Goal: Information Seeking & Learning: Learn about a topic

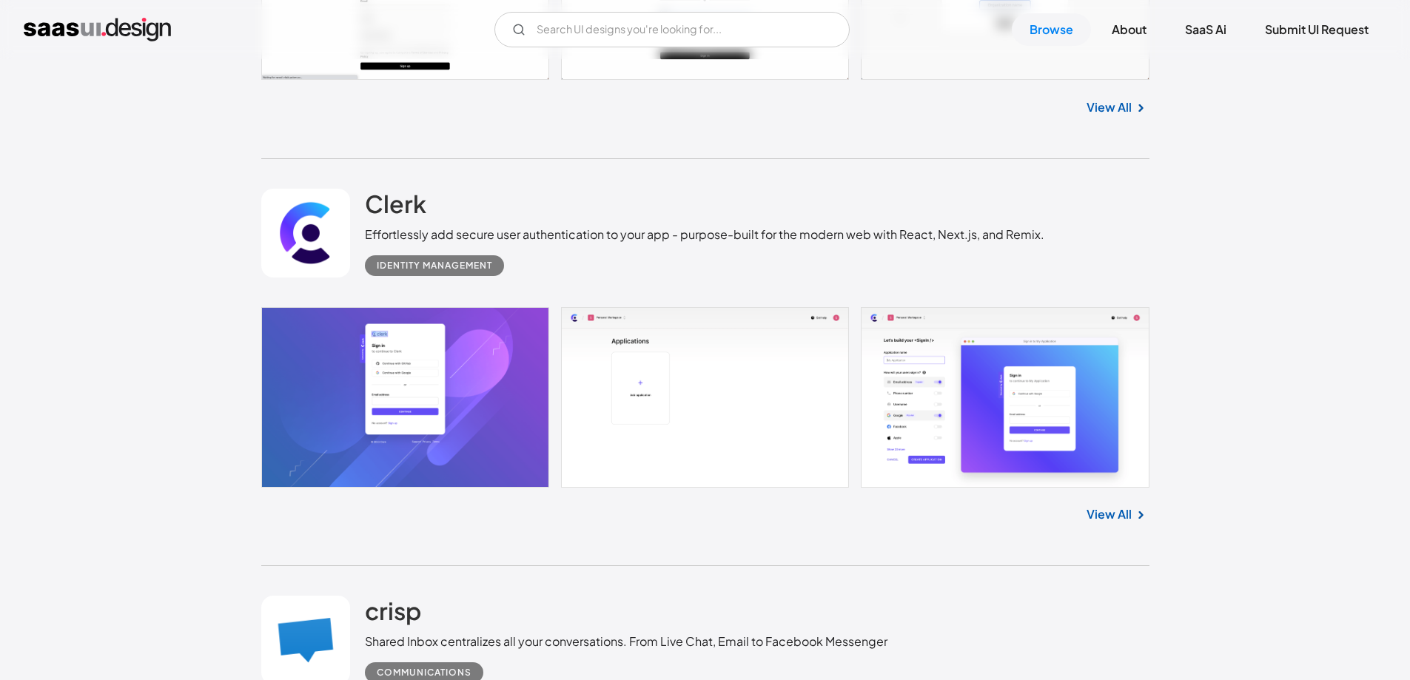
scroll to position [3105, 0]
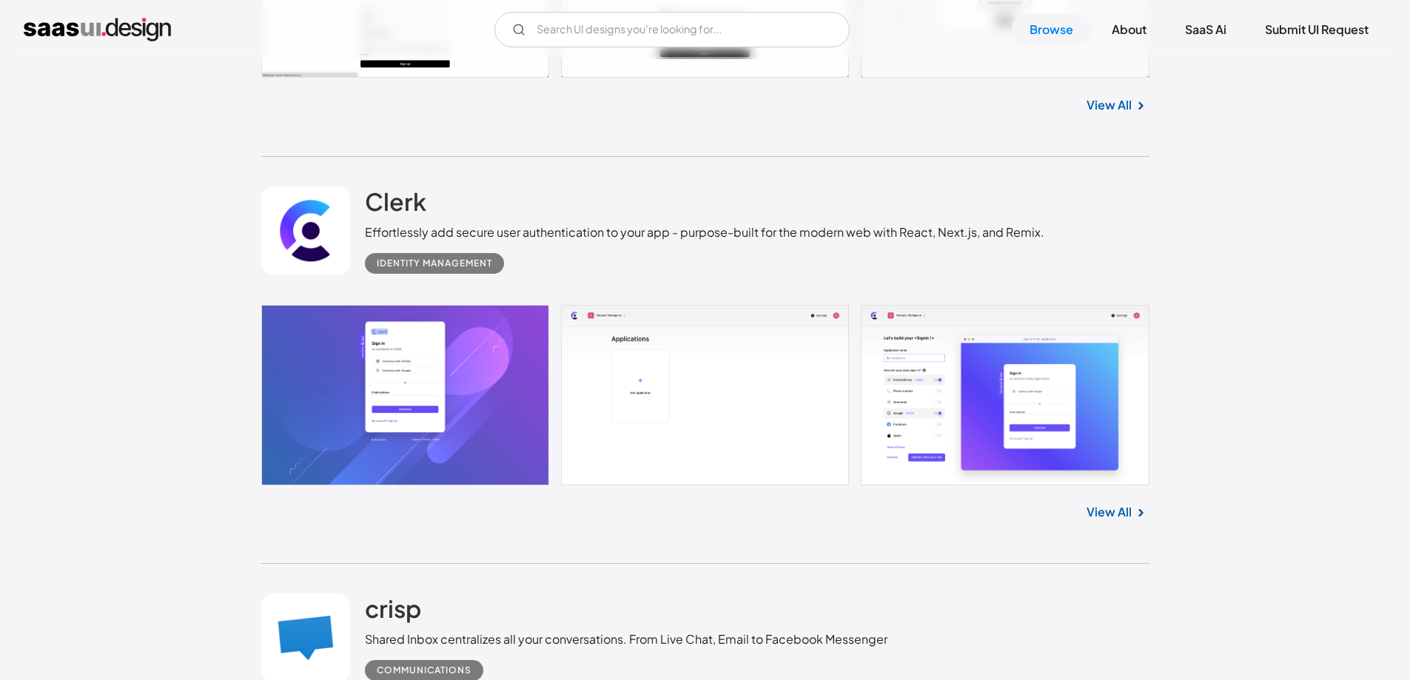
click at [408, 351] on link at bounding box center [705, 395] width 888 height 181
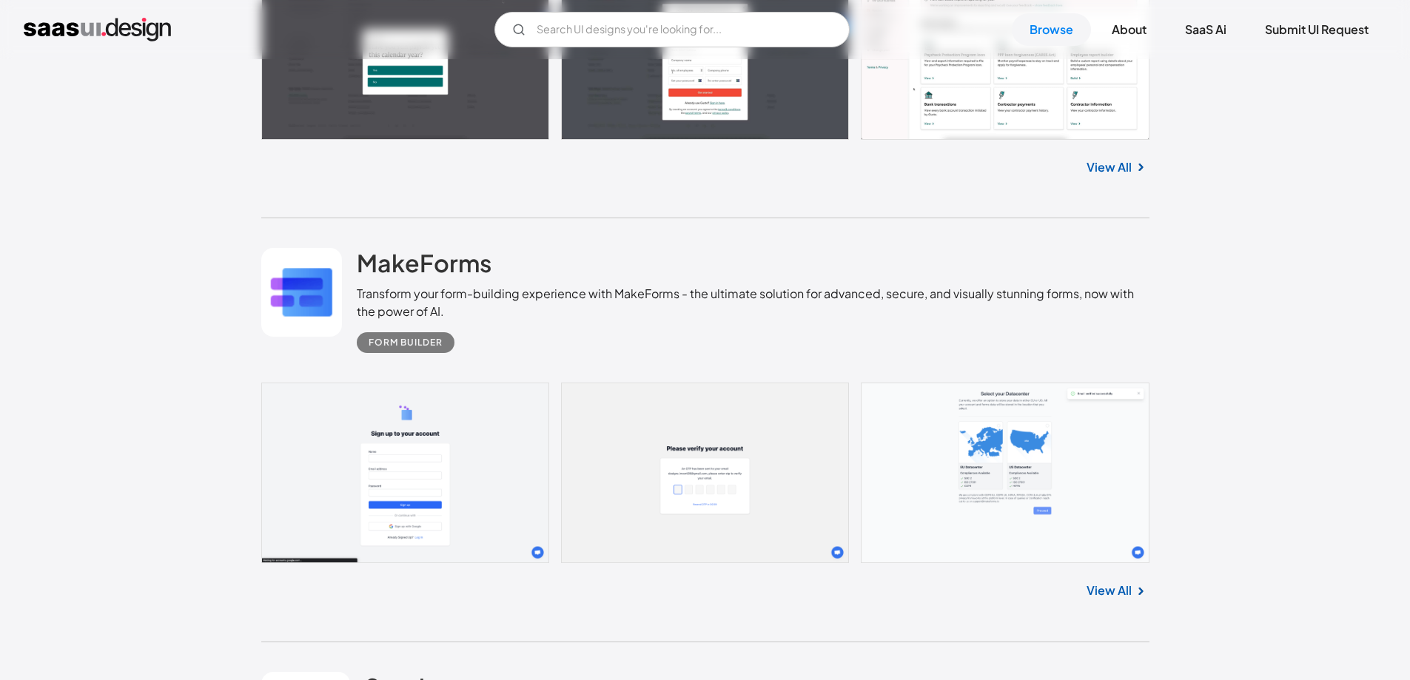
scroll to position [5374, 0]
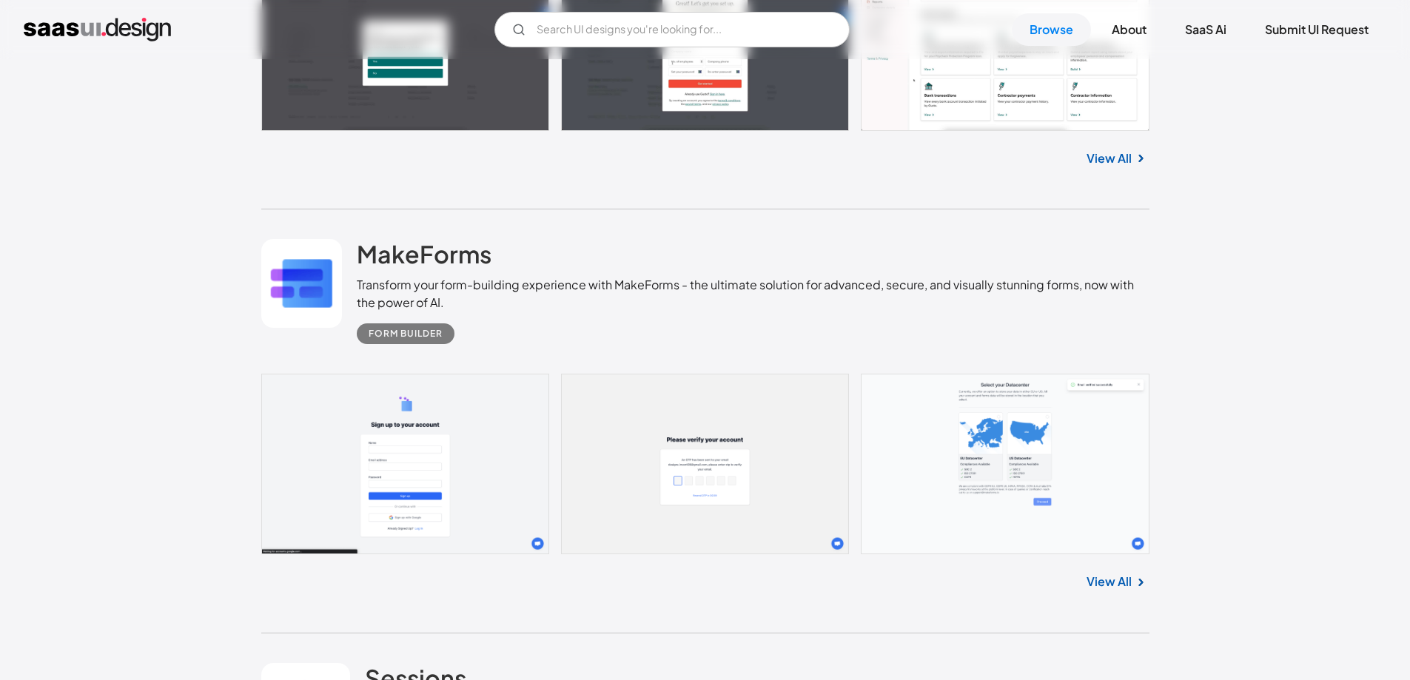
click at [440, 460] on link at bounding box center [705, 464] width 888 height 181
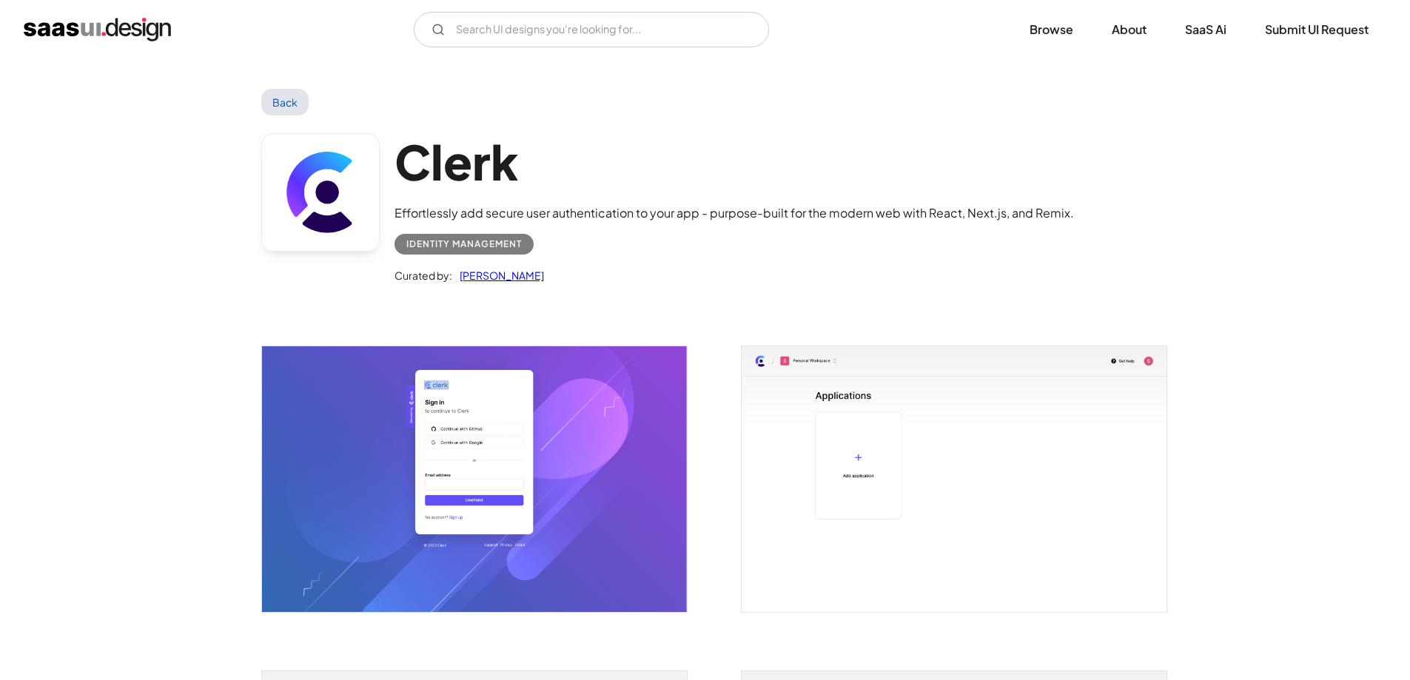
click at [482, 372] on img "open lightbox" at bounding box center [474, 479] width 425 height 266
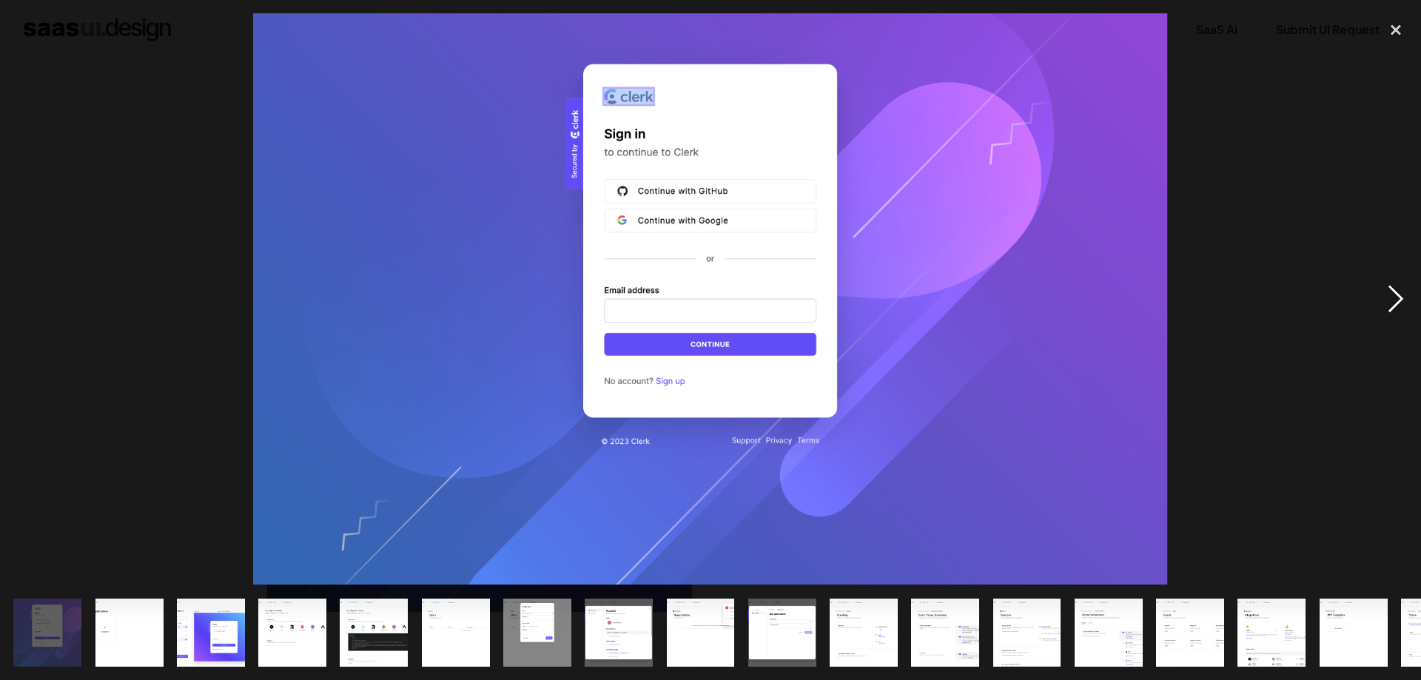
click at [1401, 297] on div "next image" at bounding box center [1395, 298] width 50 height 571
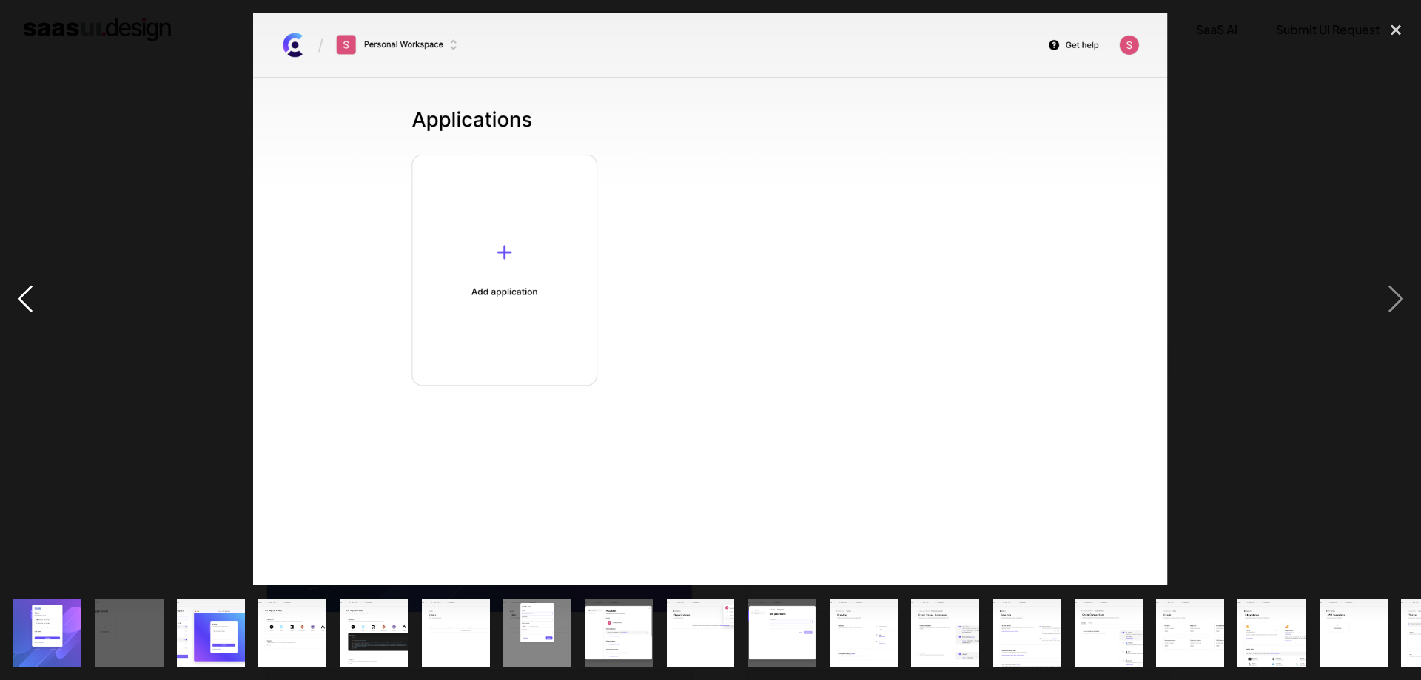
click at [26, 289] on div "previous image" at bounding box center [25, 298] width 50 height 571
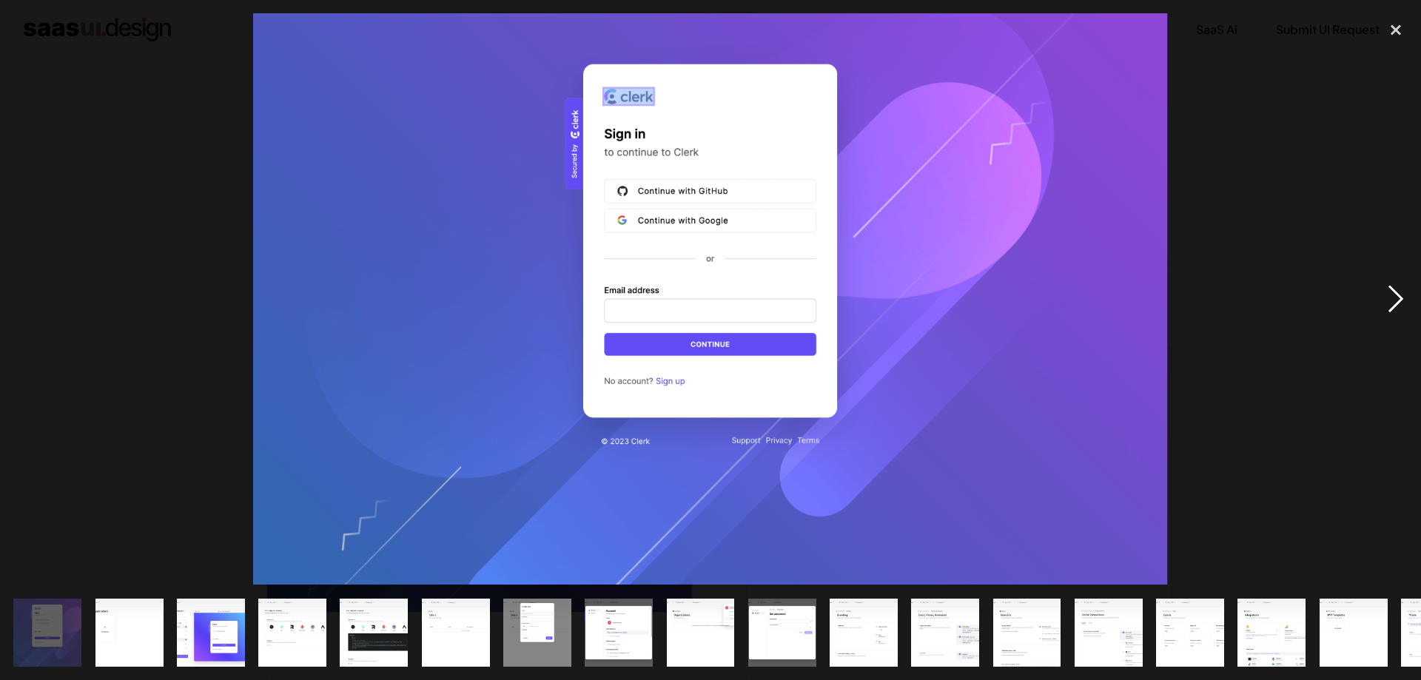
click at [1393, 289] on div "next image" at bounding box center [1395, 298] width 50 height 571
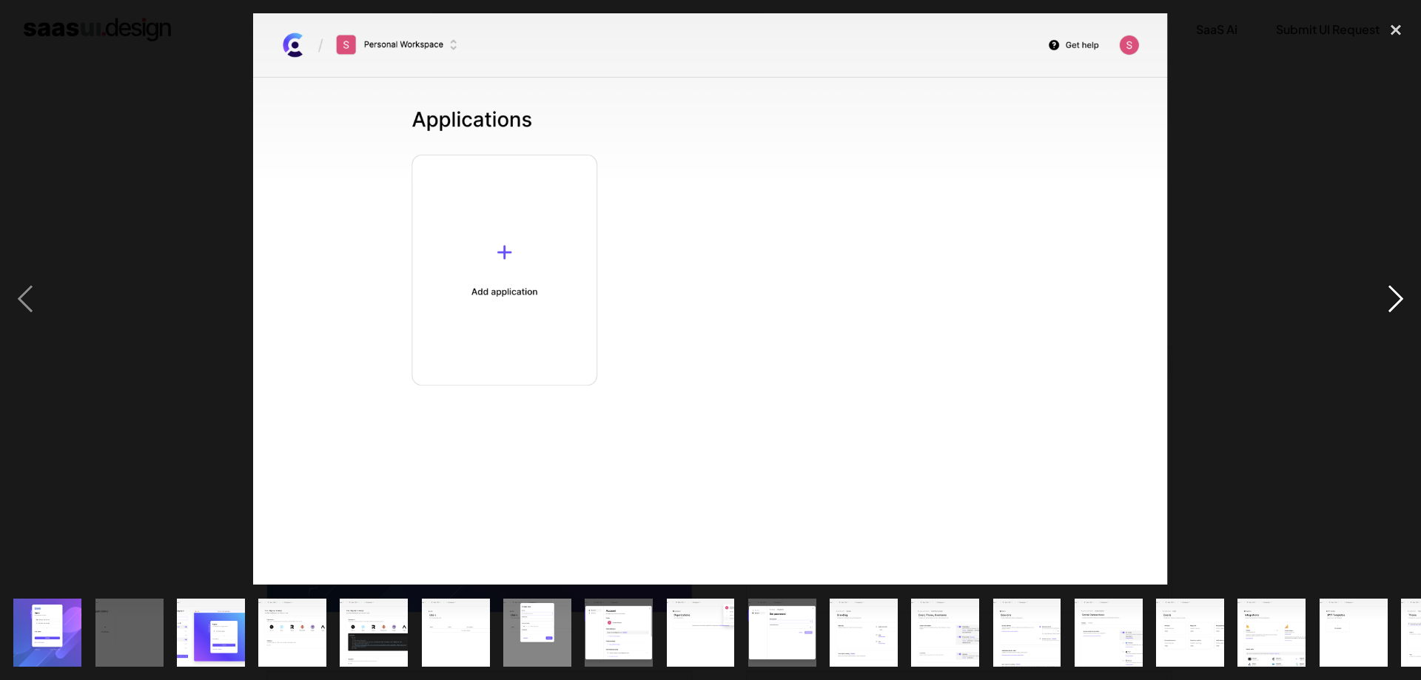
click at [1393, 289] on div "next image" at bounding box center [1395, 298] width 50 height 571
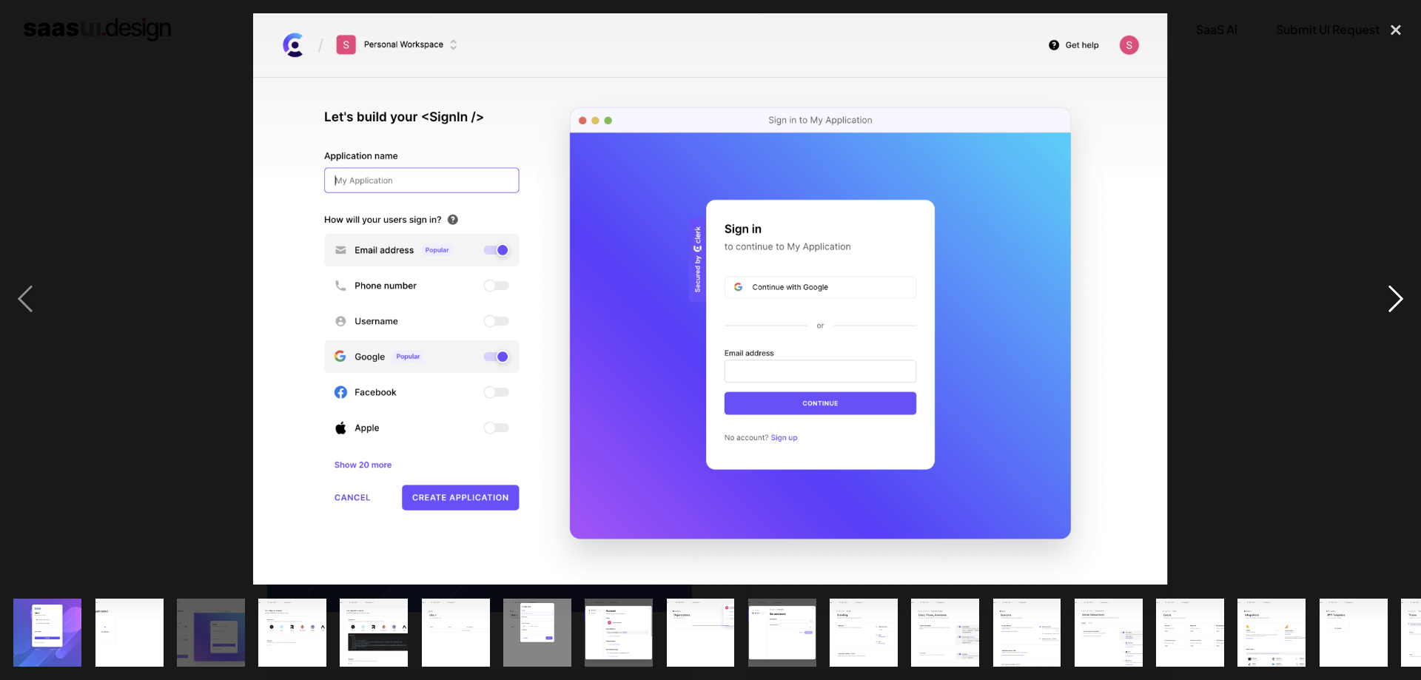
click at [1393, 289] on div "next image" at bounding box center [1395, 298] width 50 height 571
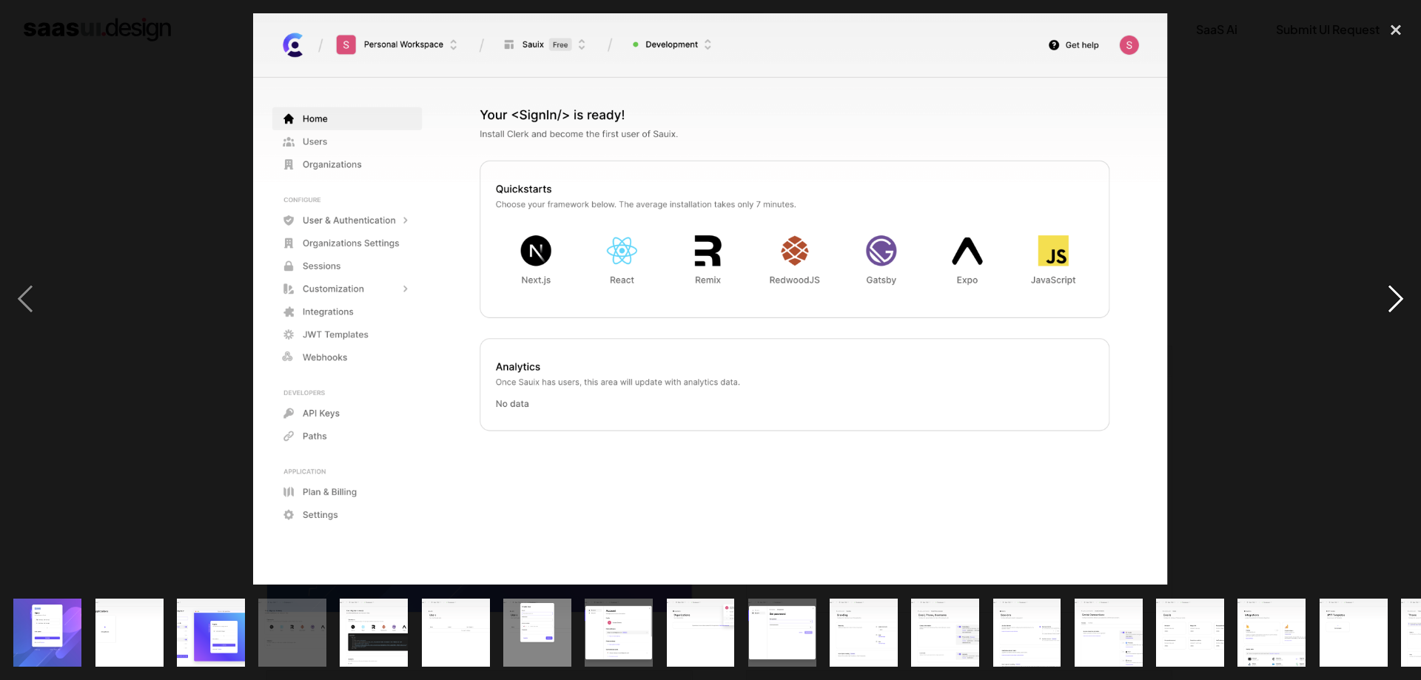
click at [1393, 289] on div "next image" at bounding box center [1395, 298] width 50 height 571
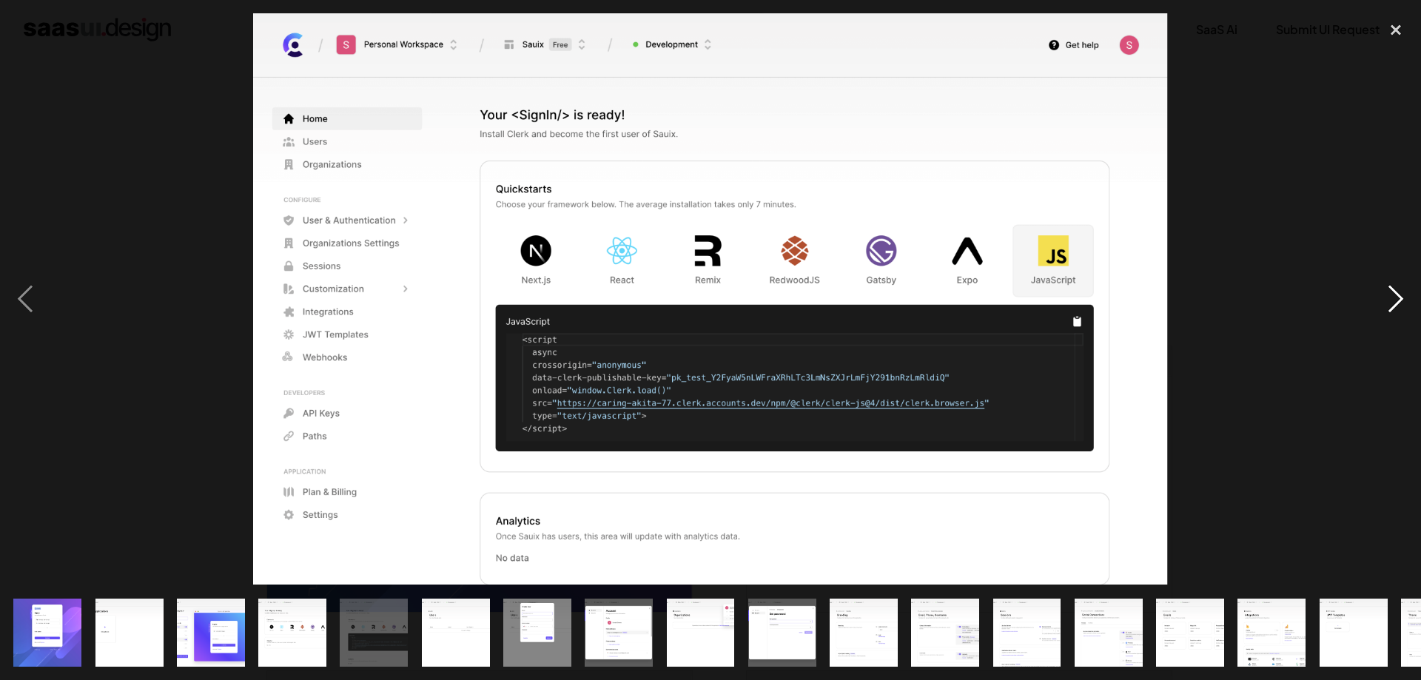
click at [1393, 289] on div "next image" at bounding box center [1395, 298] width 50 height 571
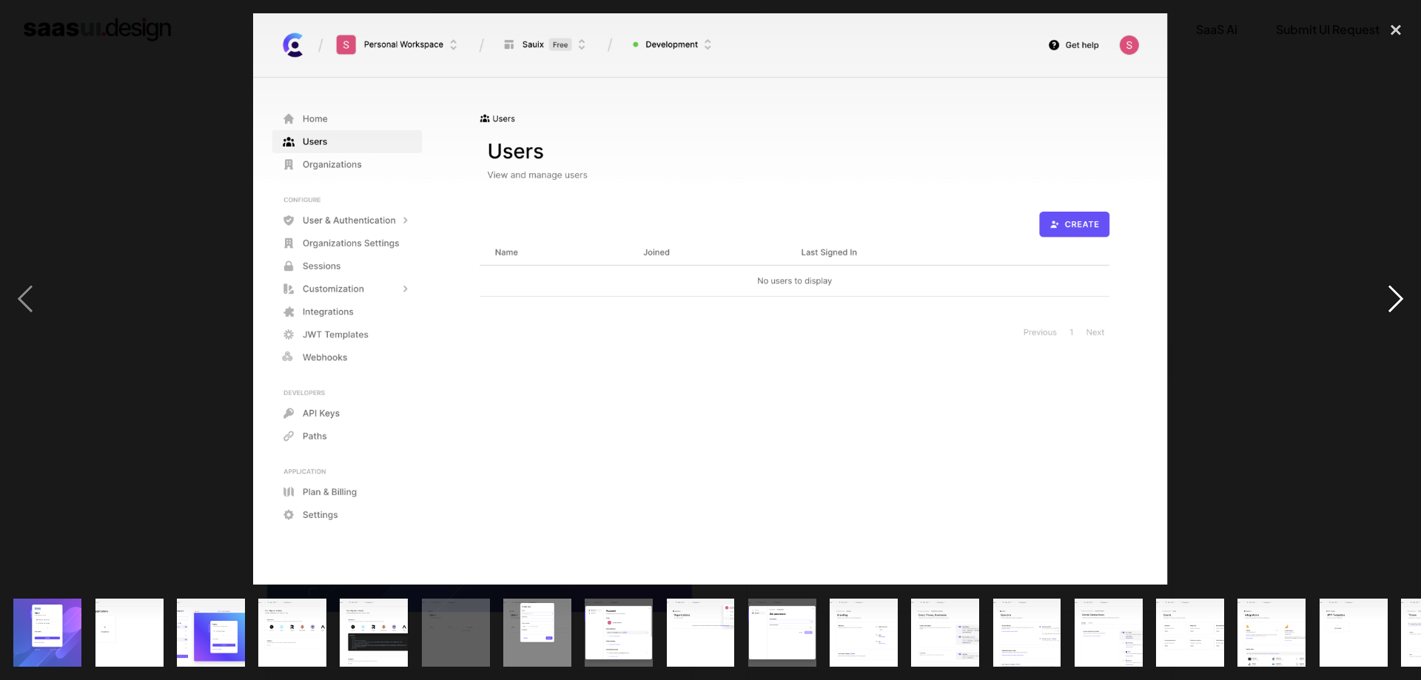
click at [1393, 289] on div "next image" at bounding box center [1395, 298] width 50 height 571
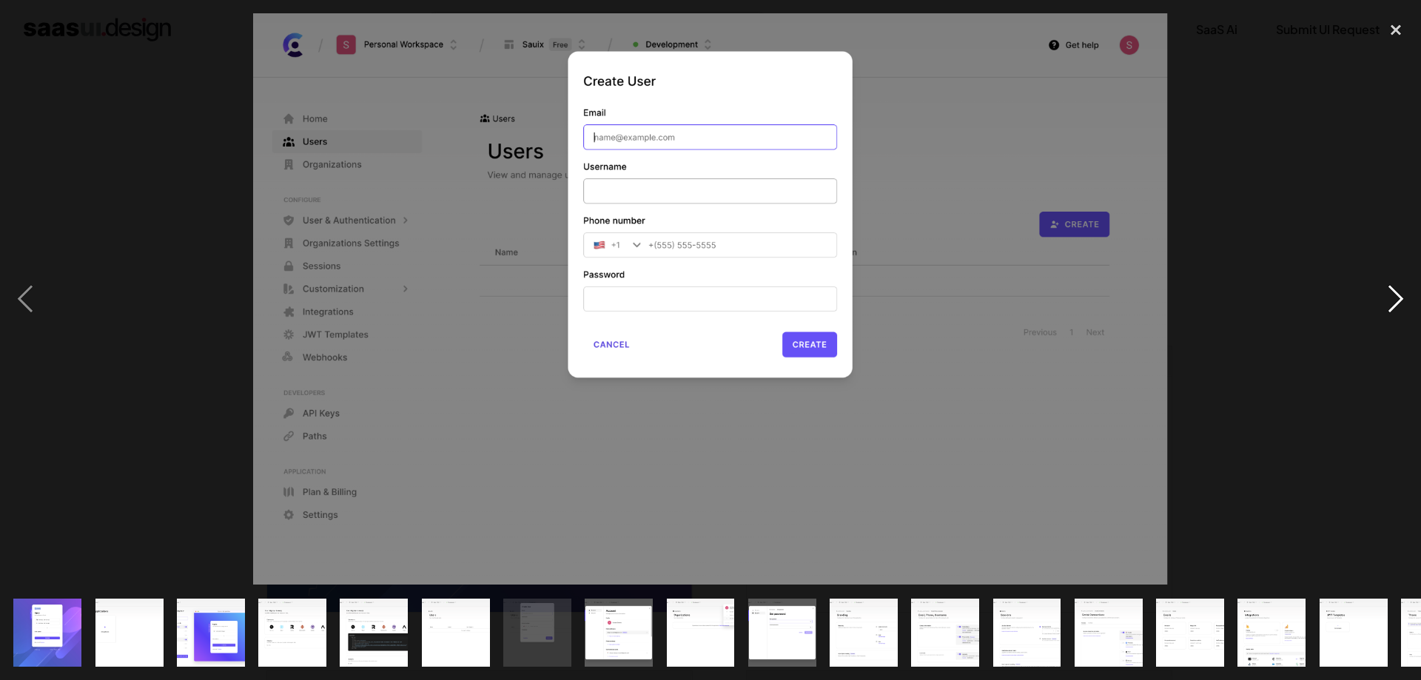
click at [1393, 289] on div "next image" at bounding box center [1395, 298] width 50 height 571
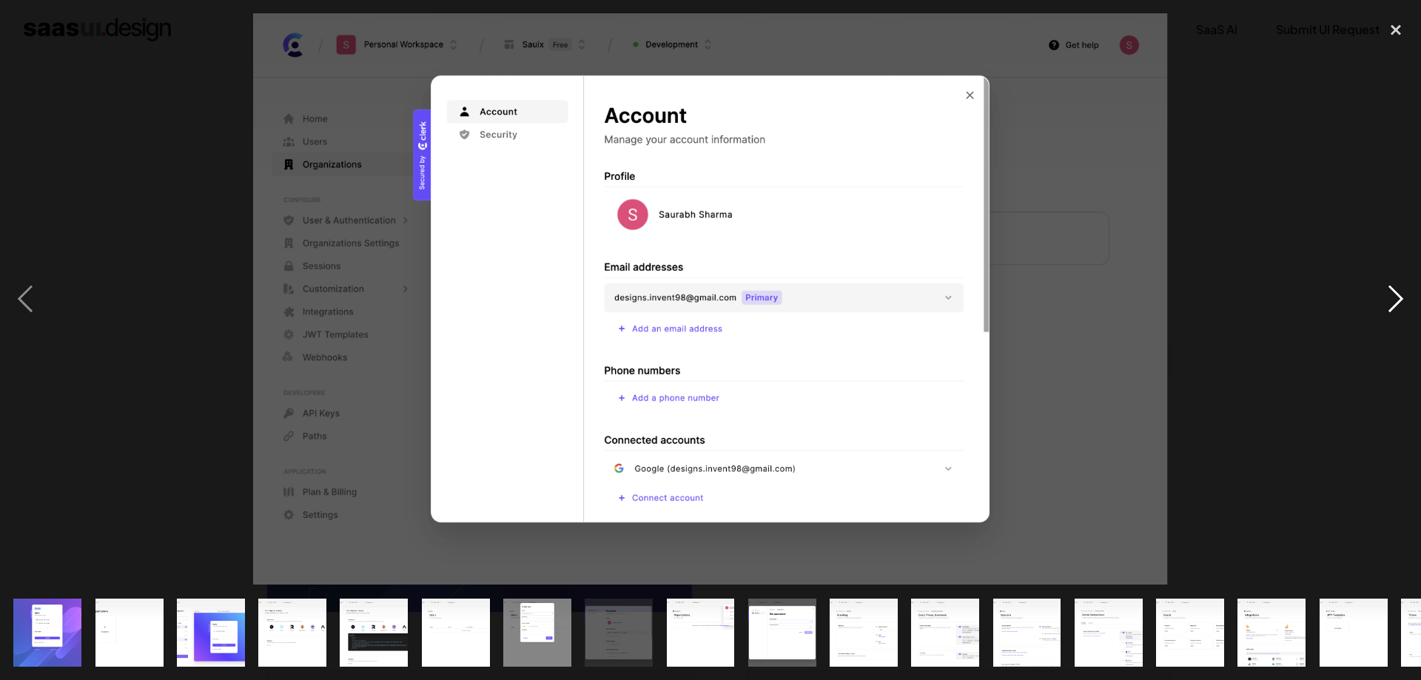
click at [1393, 289] on div "next image" at bounding box center [1395, 298] width 50 height 571
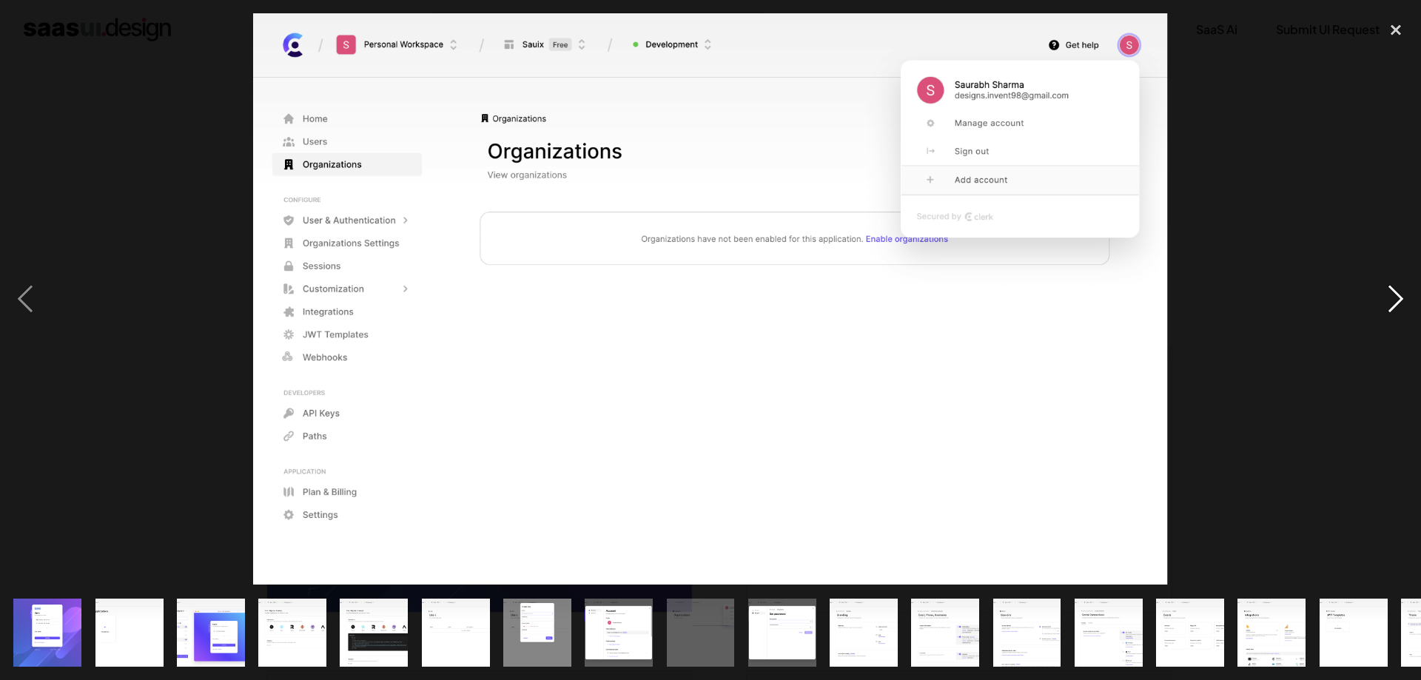
click at [1393, 289] on div "next image" at bounding box center [1395, 298] width 50 height 571
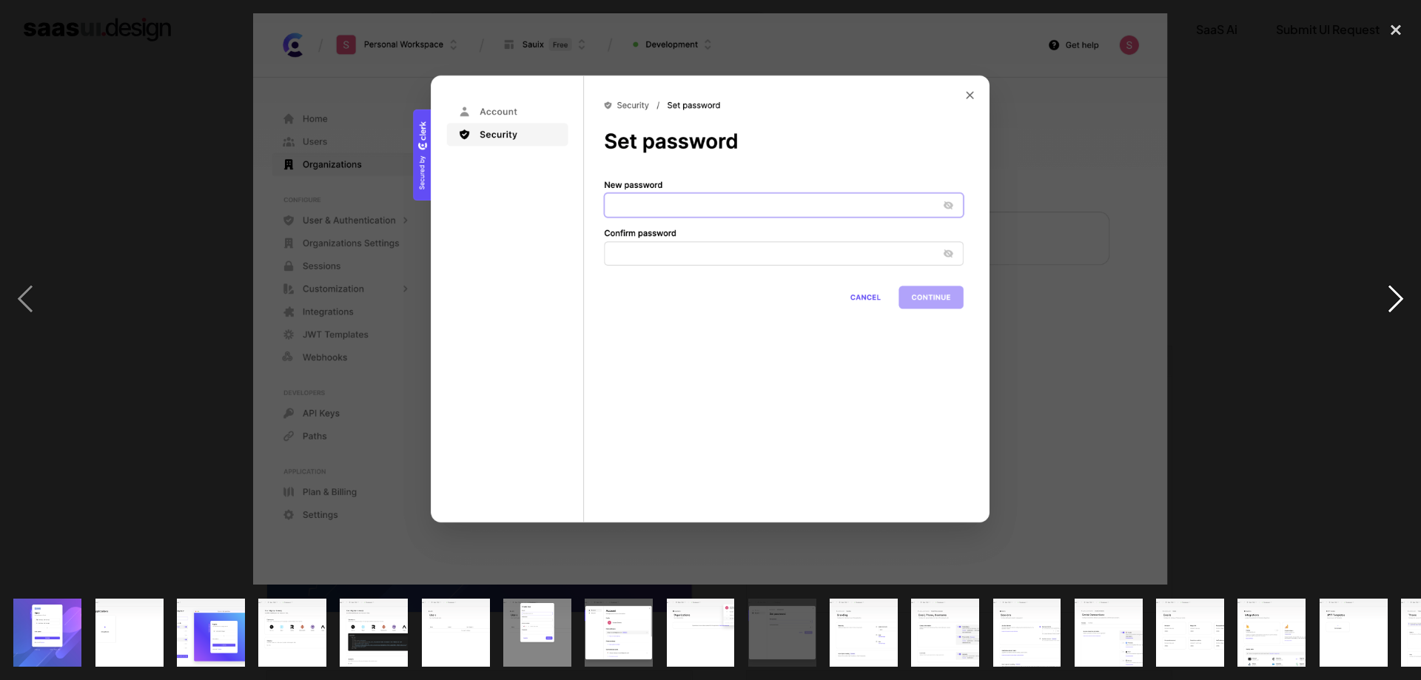
click at [1389, 303] on div "next image" at bounding box center [1395, 298] width 50 height 571
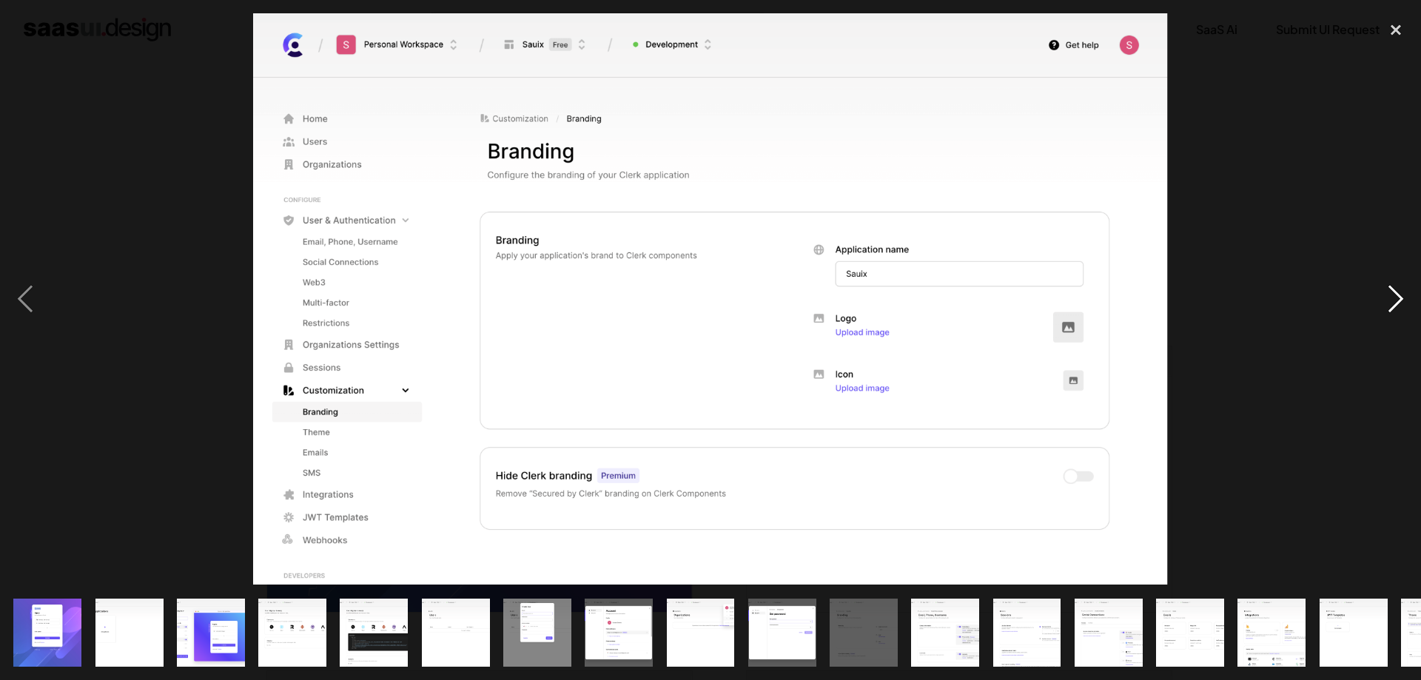
click at [1389, 303] on div "next image" at bounding box center [1395, 298] width 50 height 571
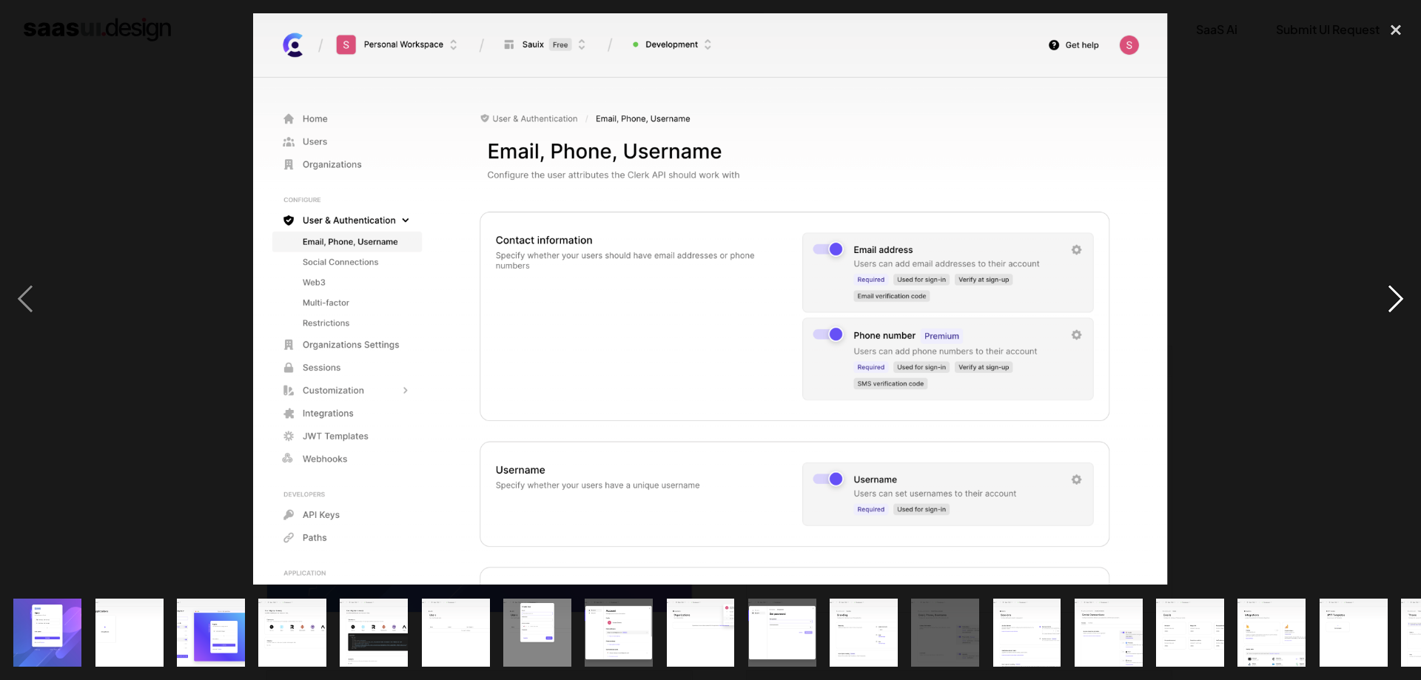
click at [1389, 303] on div "next image" at bounding box center [1395, 298] width 50 height 571
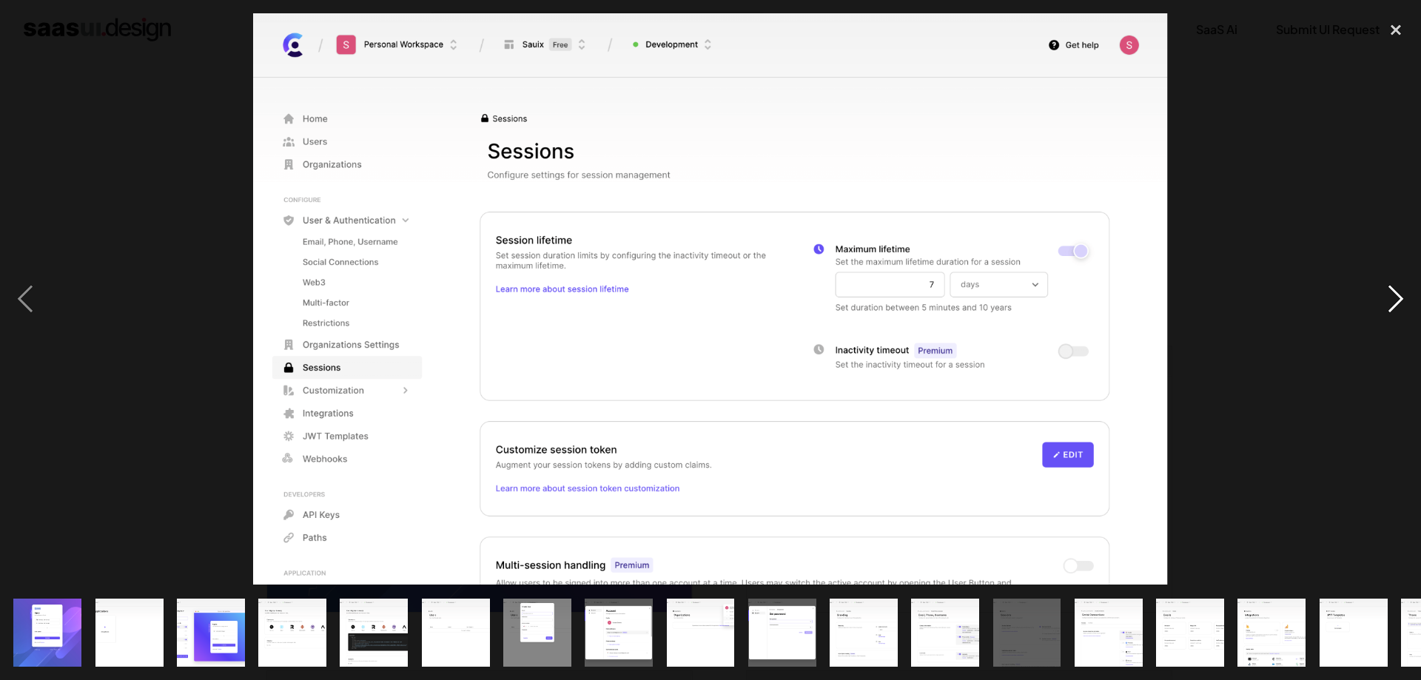
click at [1389, 303] on div "next image" at bounding box center [1395, 298] width 50 height 571
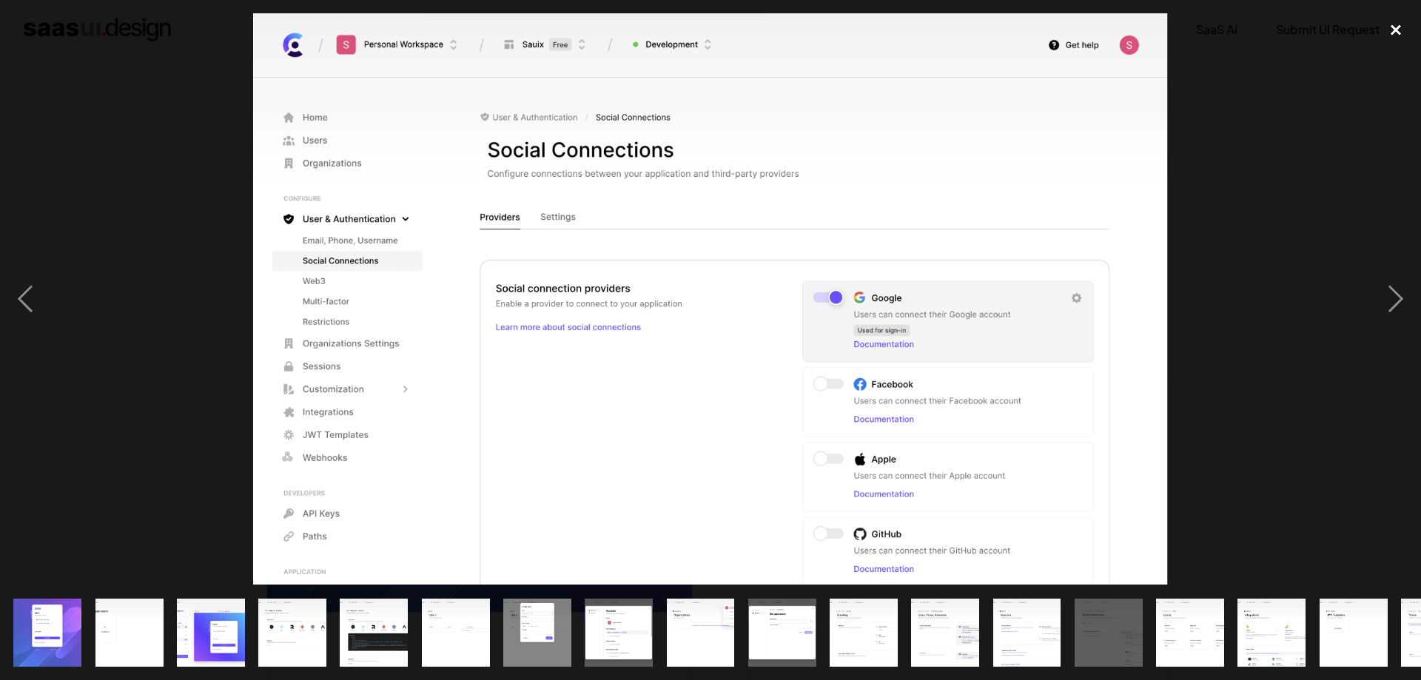
click at [1393, 29] on div "close lightbox" at bounding box center [1395, 29] width 50 height 33
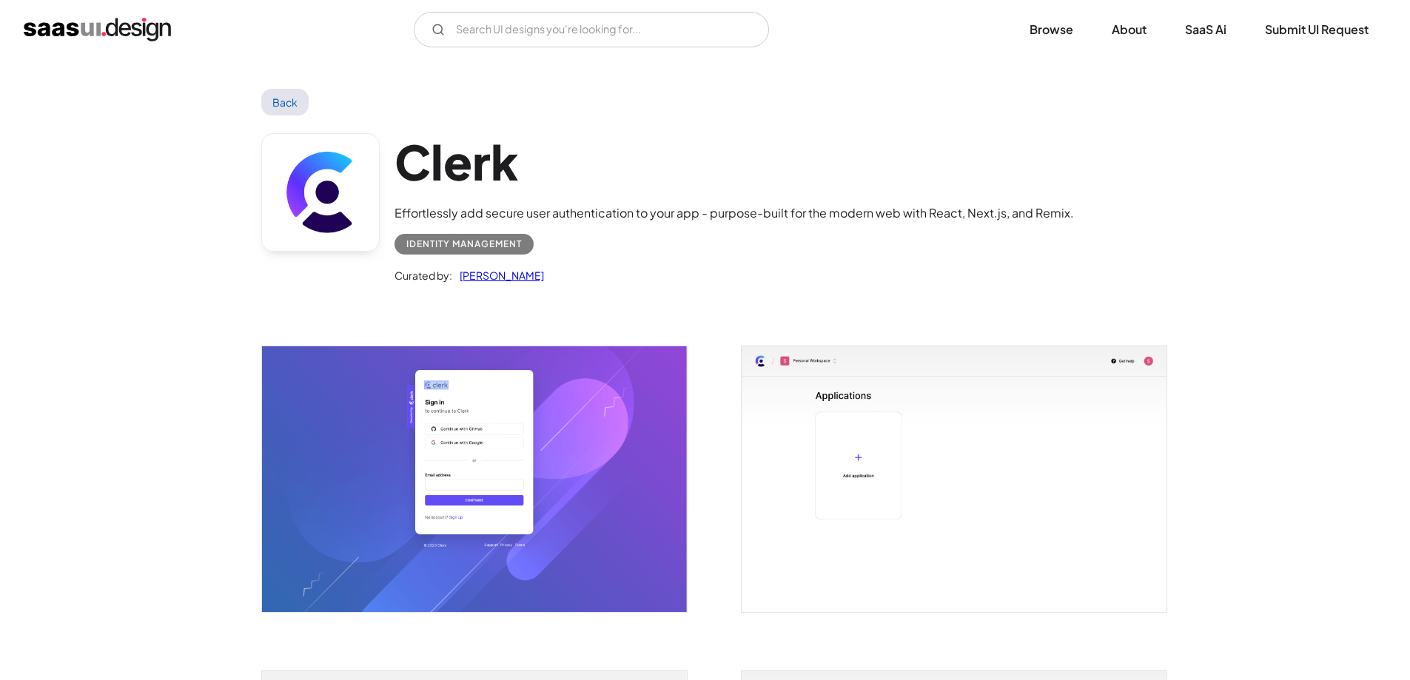
click at [277, 104] on link "Back" at bounding box center [285, 102] width 48 height 27
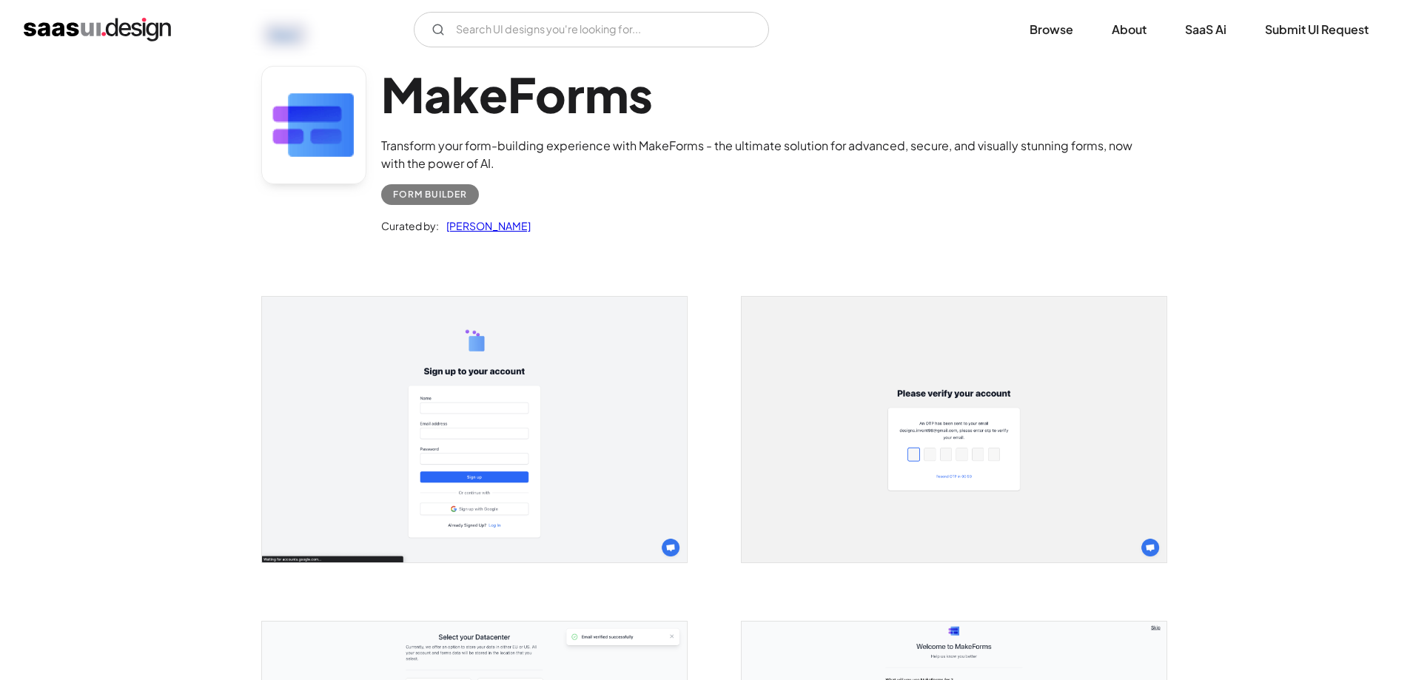
scroll to position [98, 0]
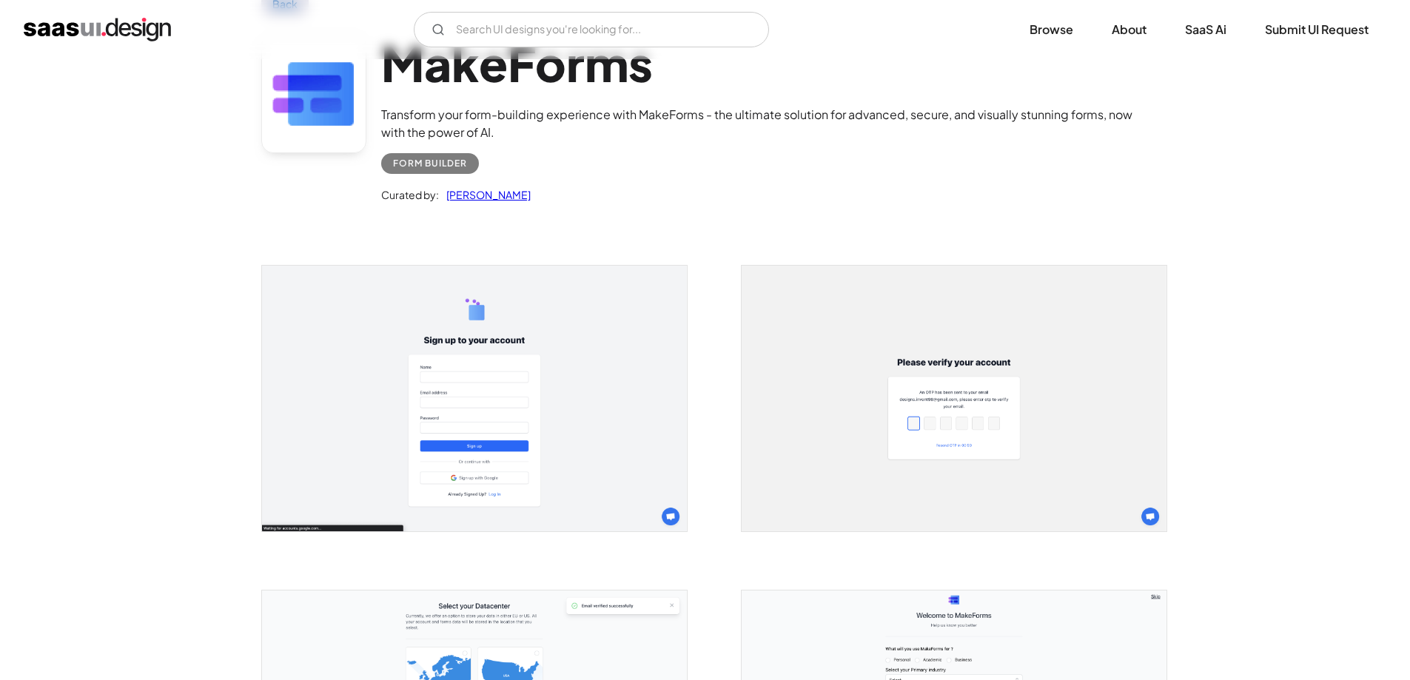
click at [531, 400] on img "open lightbox" at bounding box center [474, 399] width 425 height 266
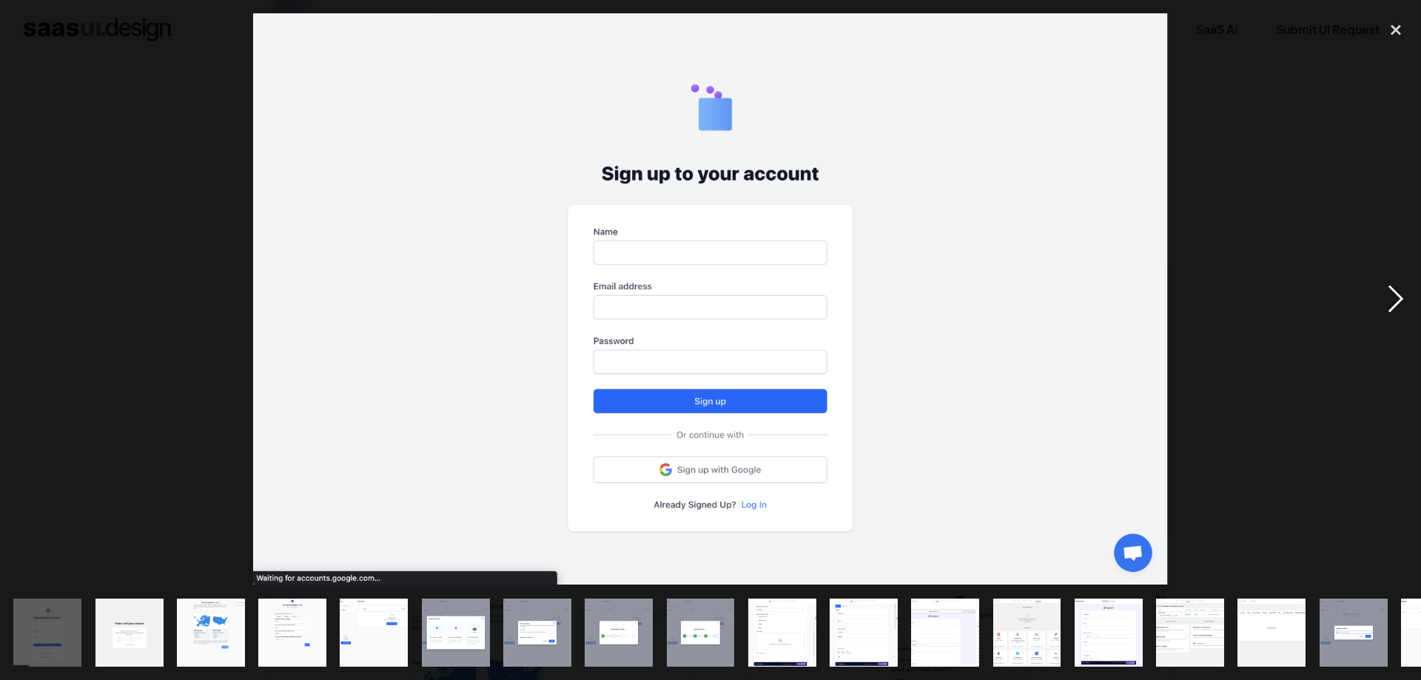
click at [1394, 293] on div "next image" at bounding box center [1395, 298] width 50 height 571
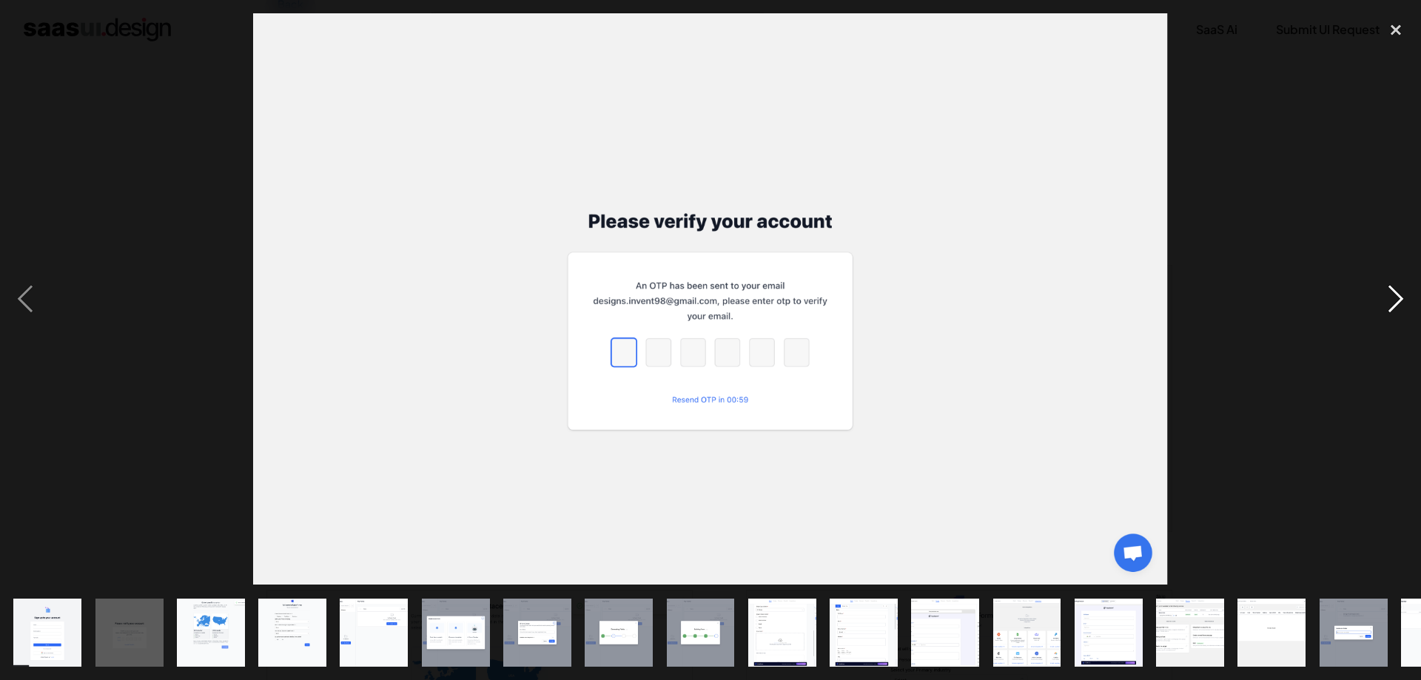
click at [1394, 293] on div "next image" at bounding box center [1395, 298] width 50 height 571
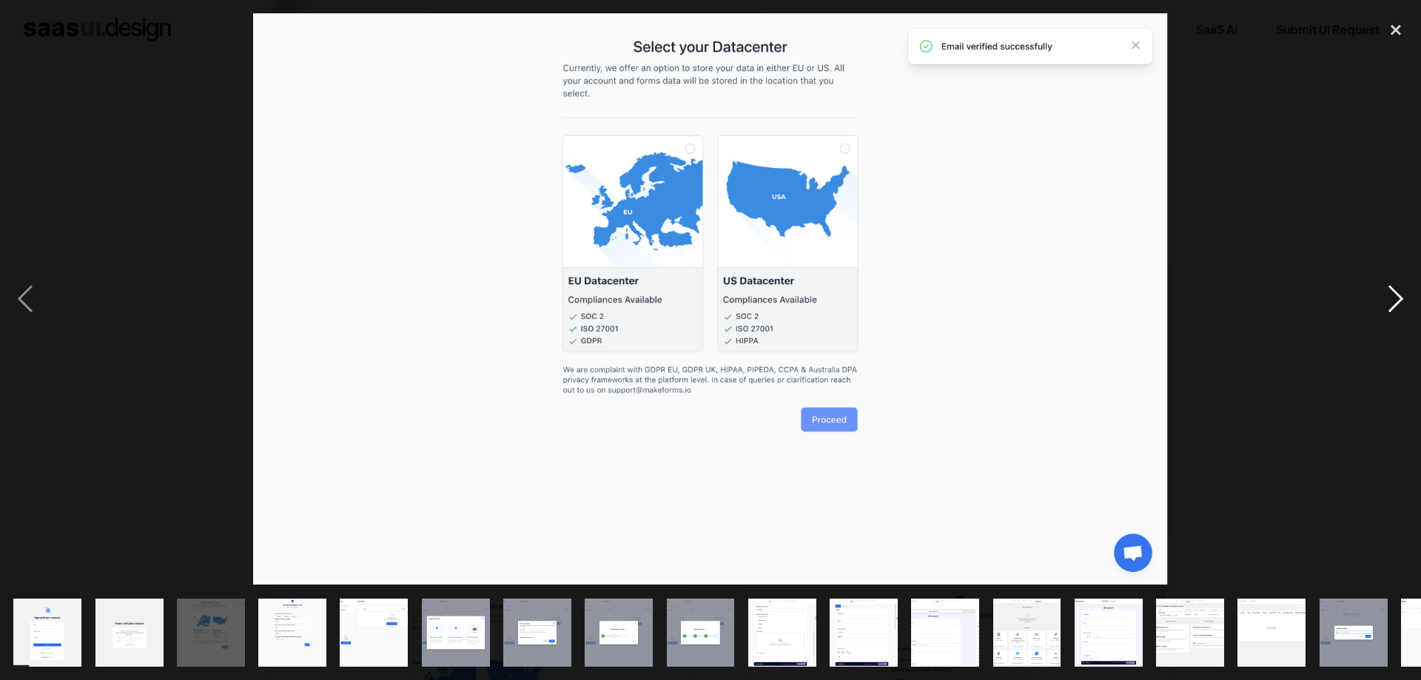
click at [1394, 293] on div "next image" at bounding box center [1395, 298] width 50 height 571
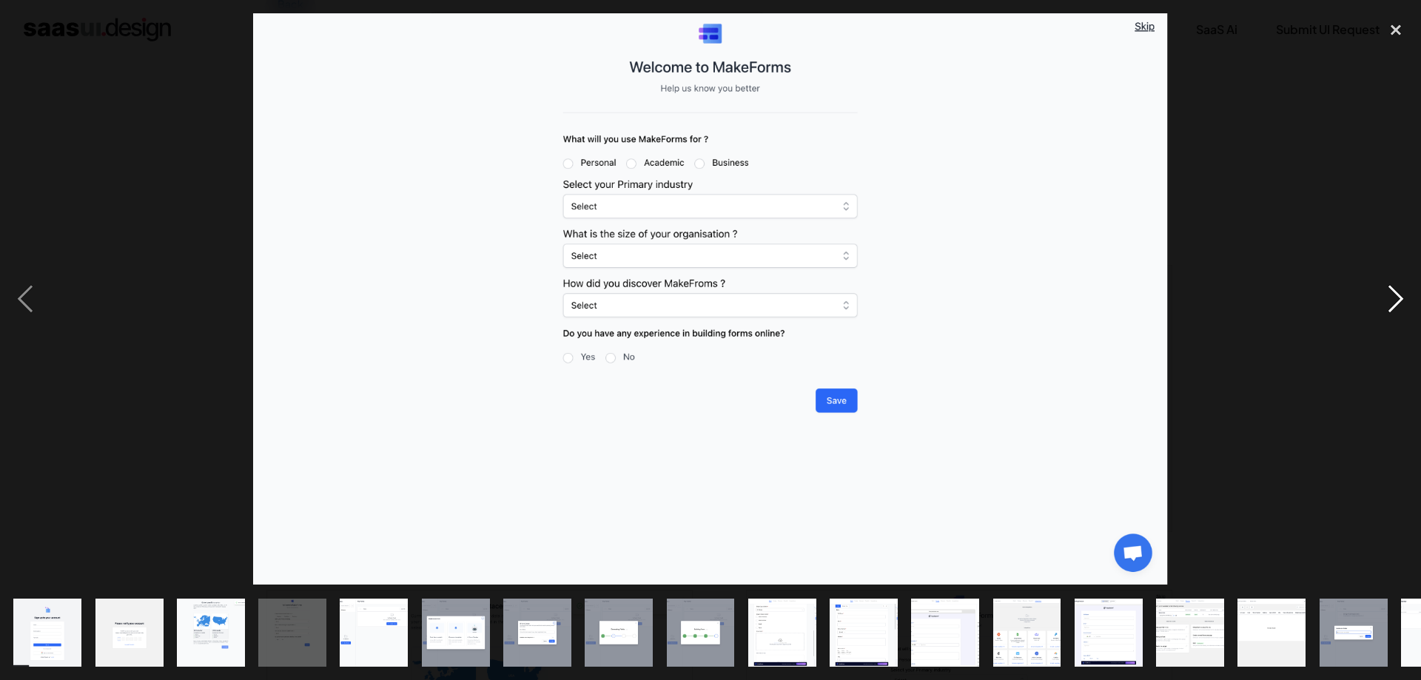
click at [1394, 293] on div "next image" at bounding box center [1395, 298] width 50 height 571
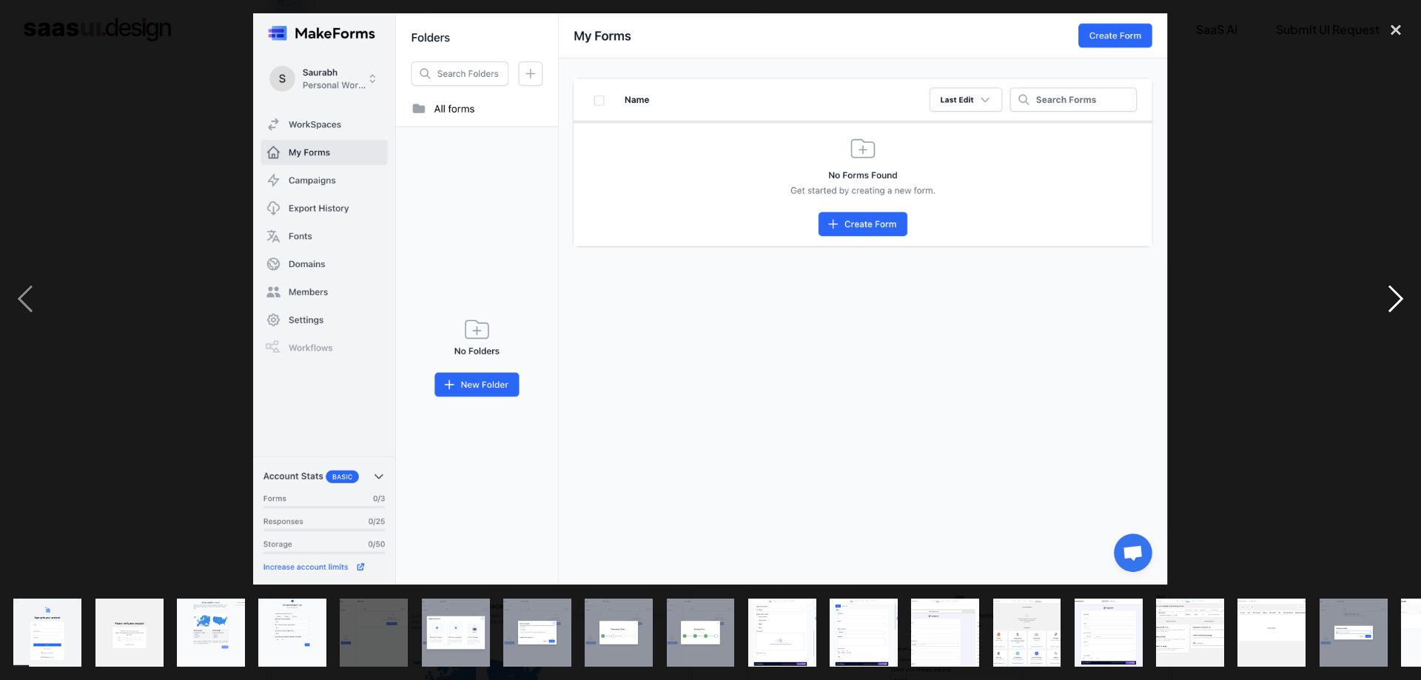
click at [1394, 293] on div "next image" at bounding box center [1395, 298] width 50 height 571
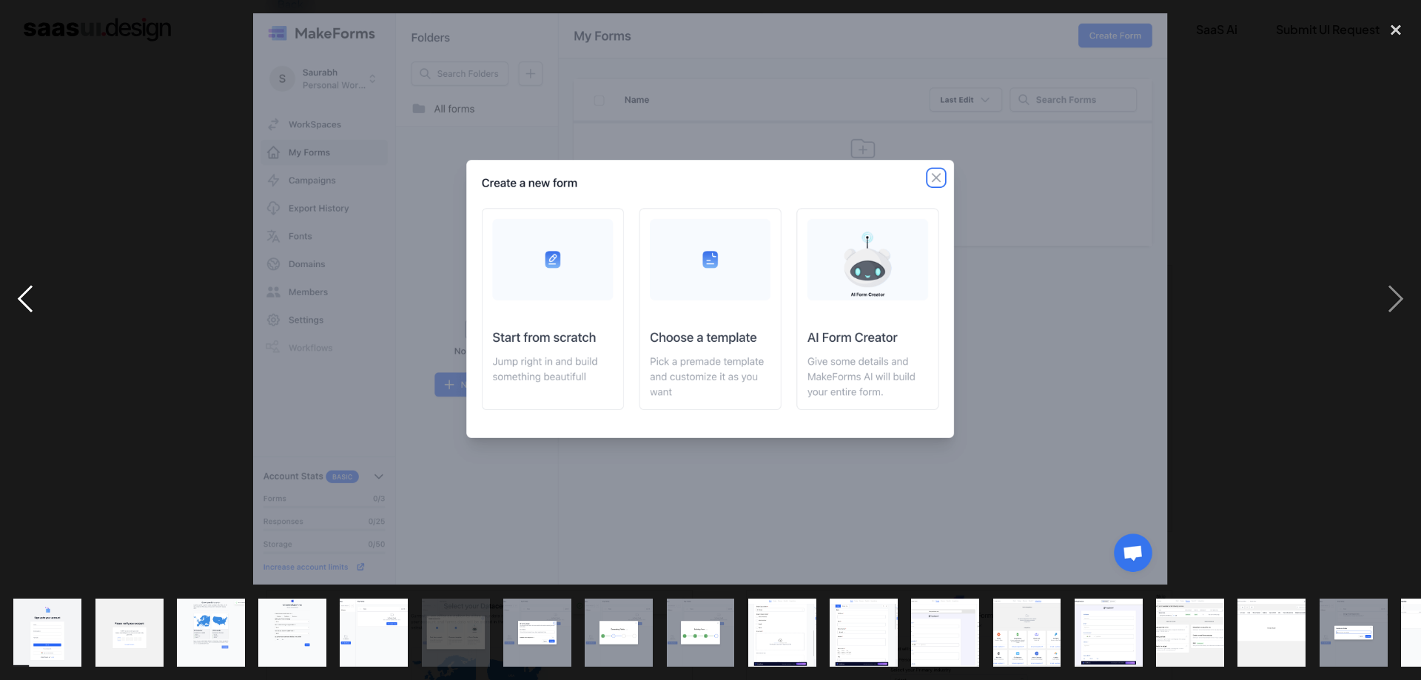
click at [35, 312] on div "previous image" at bounding box center [25, 298] width 50 height 571
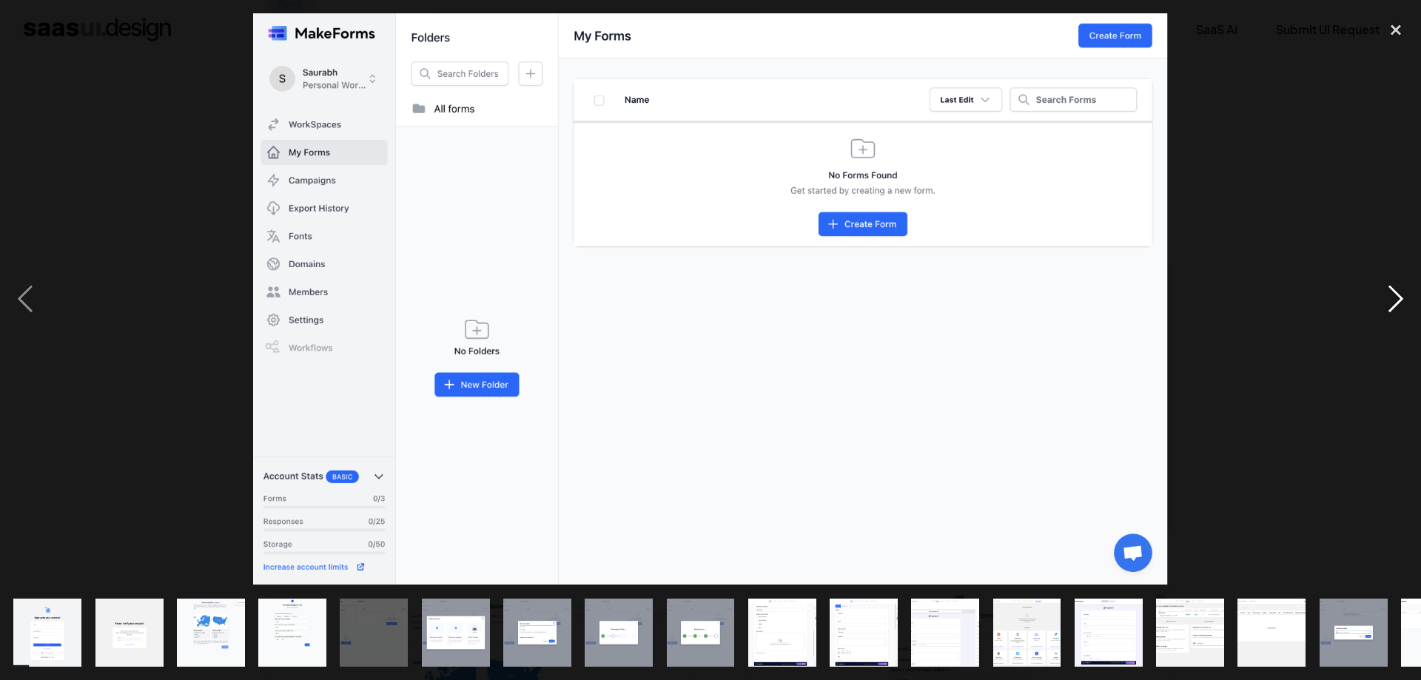
click at [1391, 297] on div "next image" at bounding box center [1395, 298] width 50 height 571
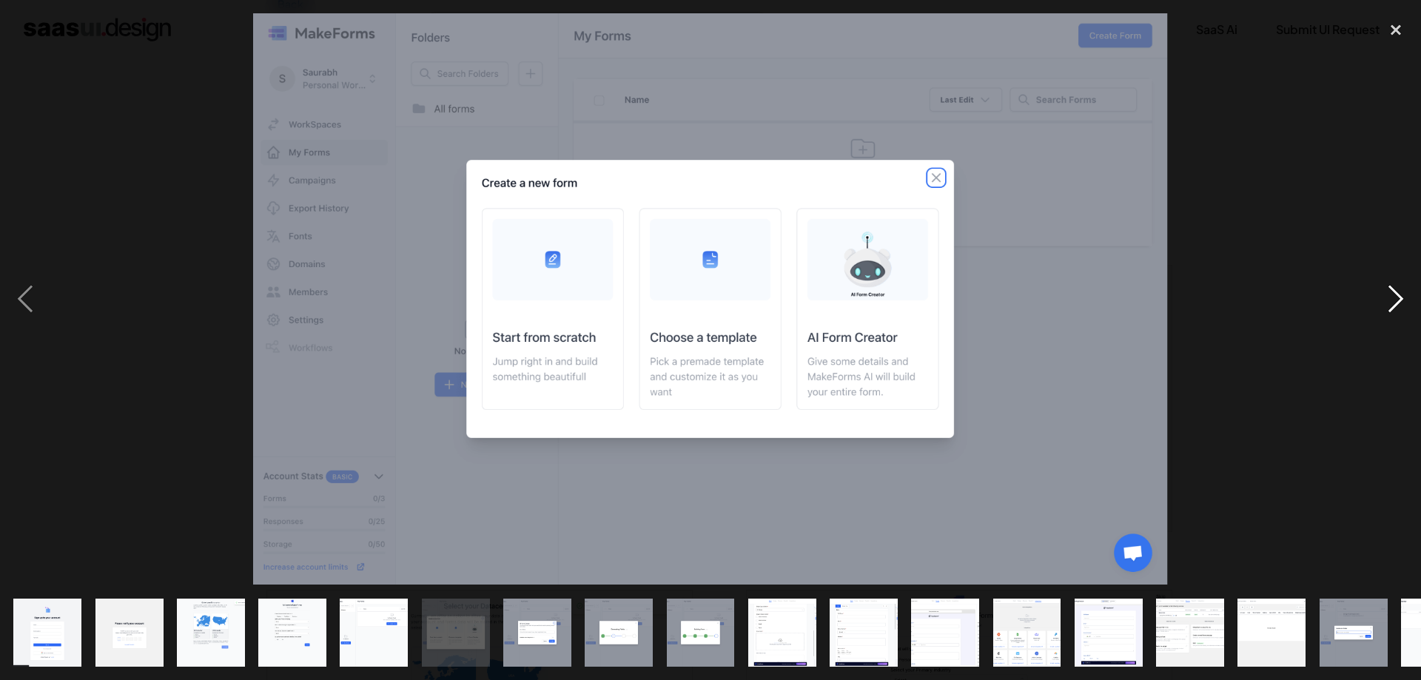
click at [1391, 297] on div "next image" at bounding box center [1395, 298] width 50 height 571
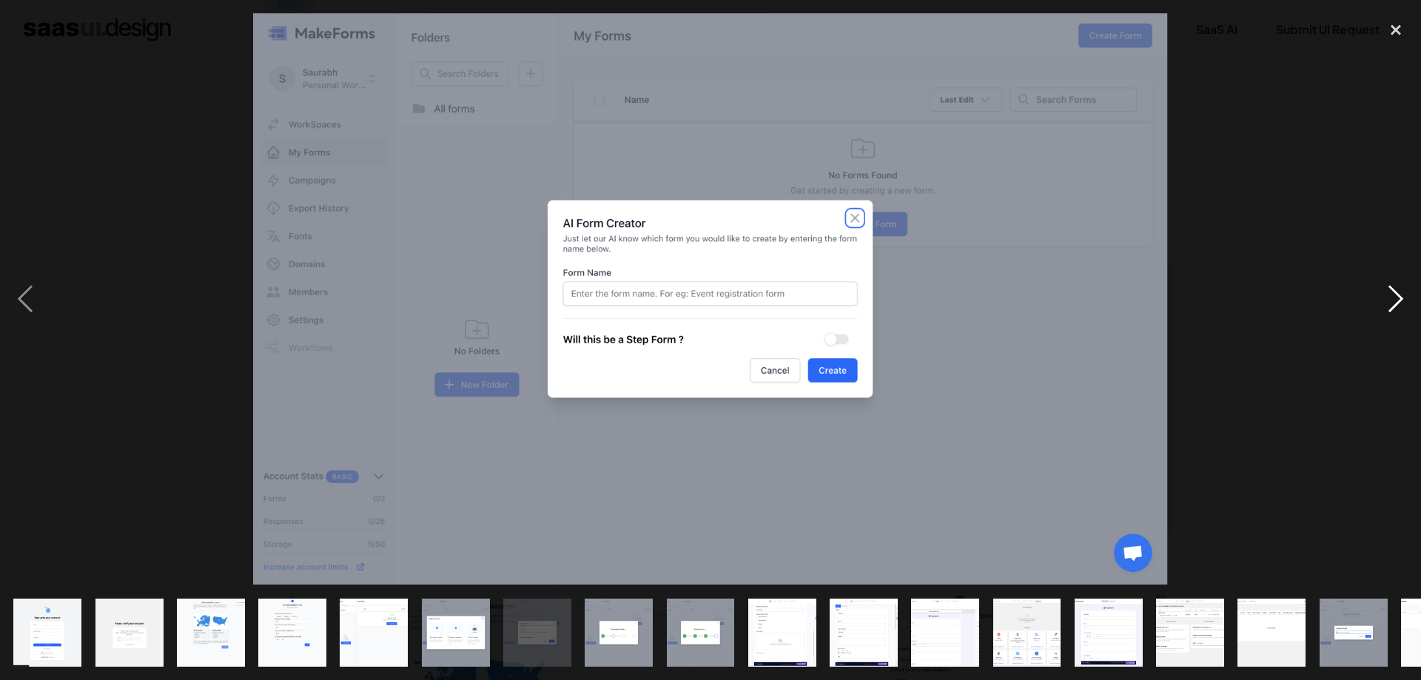
click at [1391, 297] on div "next image" at bounding box center [1395, 298] width 50 height 571
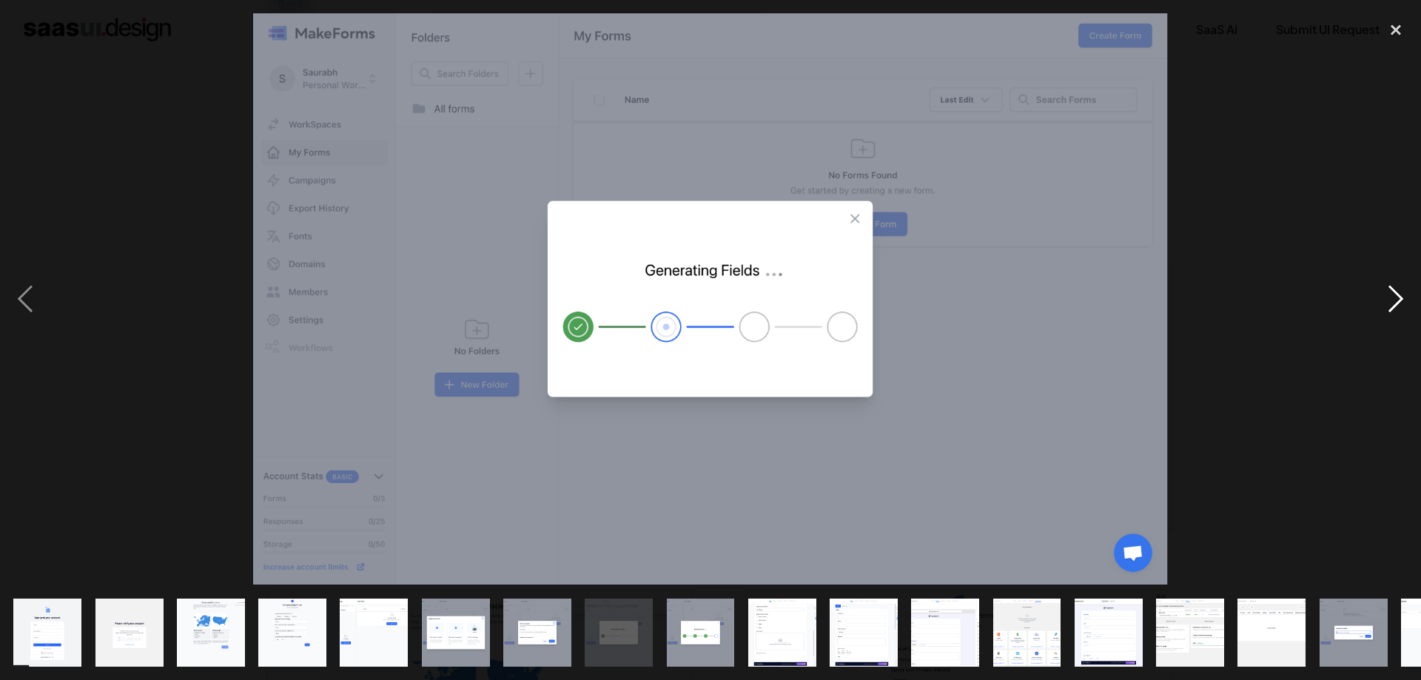
click at [1391, 297] on div "next image" at bounding box center [1395, 298] width 50 height 571
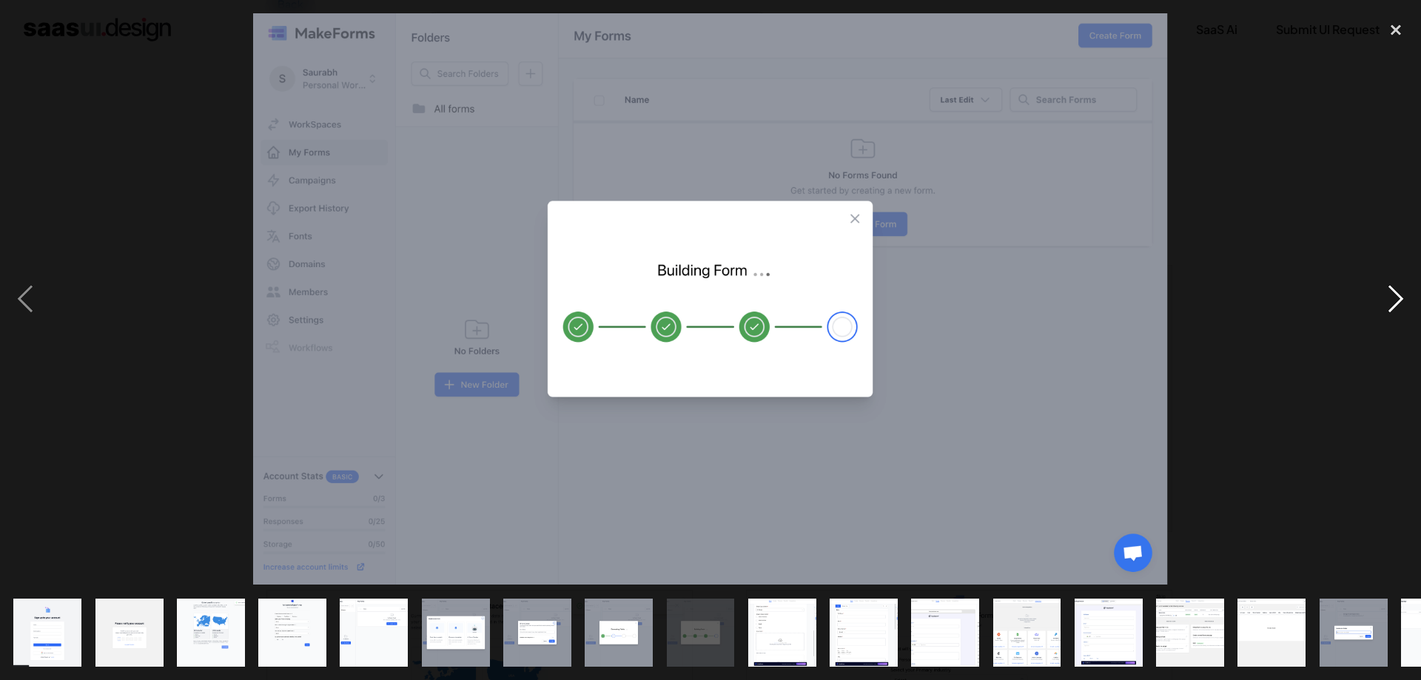
click at [1391, 297] on div "next image" at bounding box center [1395, 298] width 50 height 571
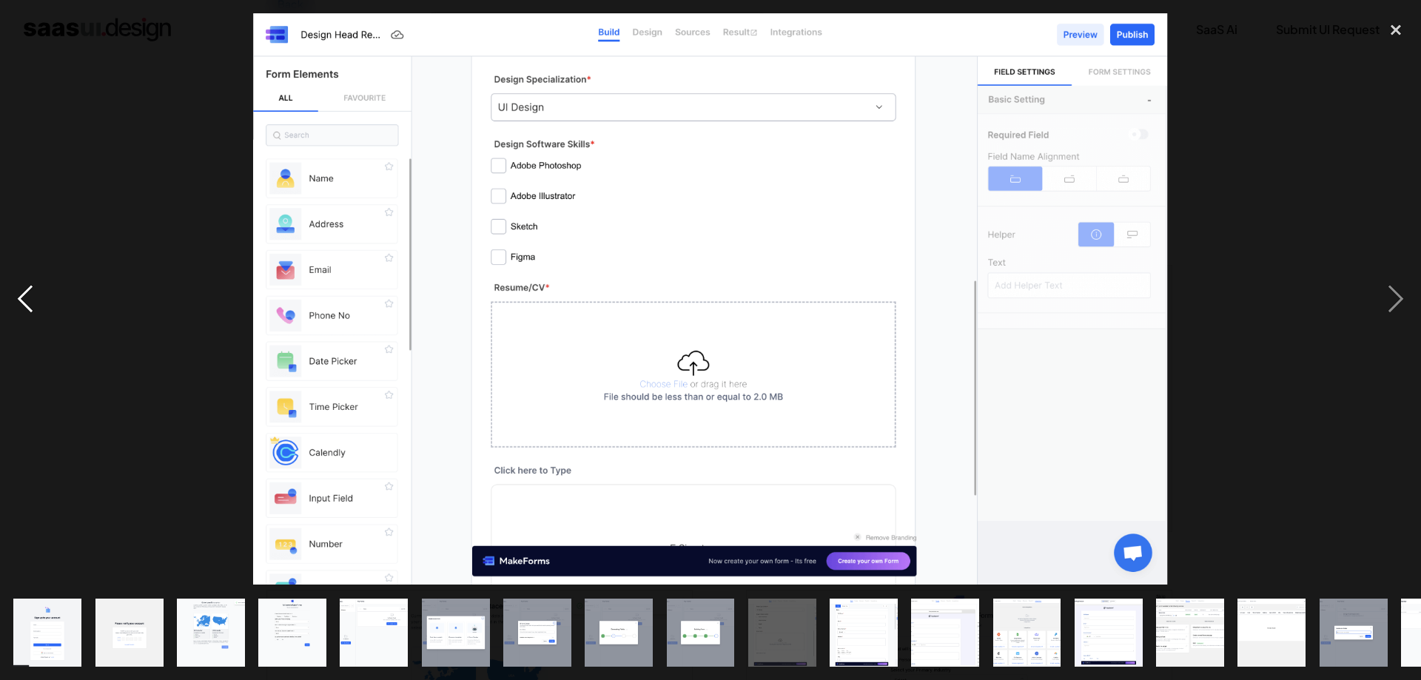
click at [27, 306] on div "previous image" at bounding box center [25, 298] width 50 height 571
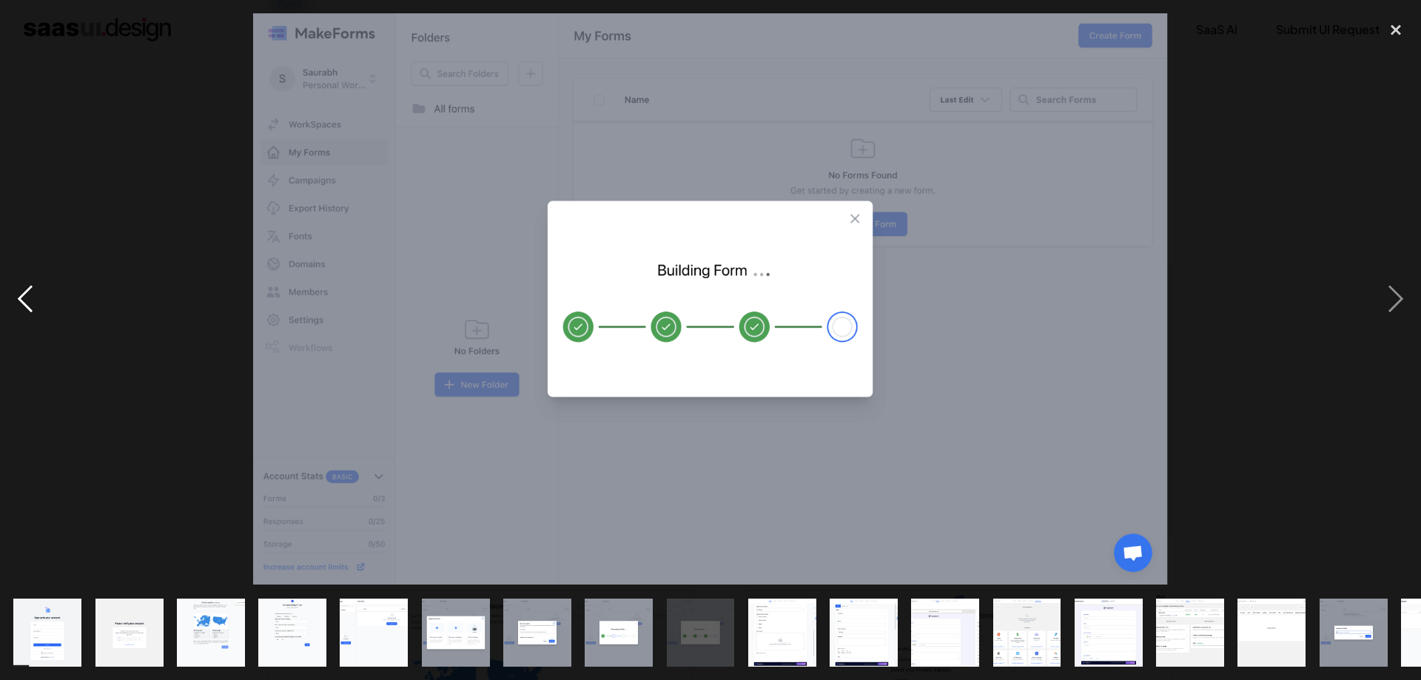
click at [27, 306] on div "previous image" at bounding box center [25, 298] width 50 height 571
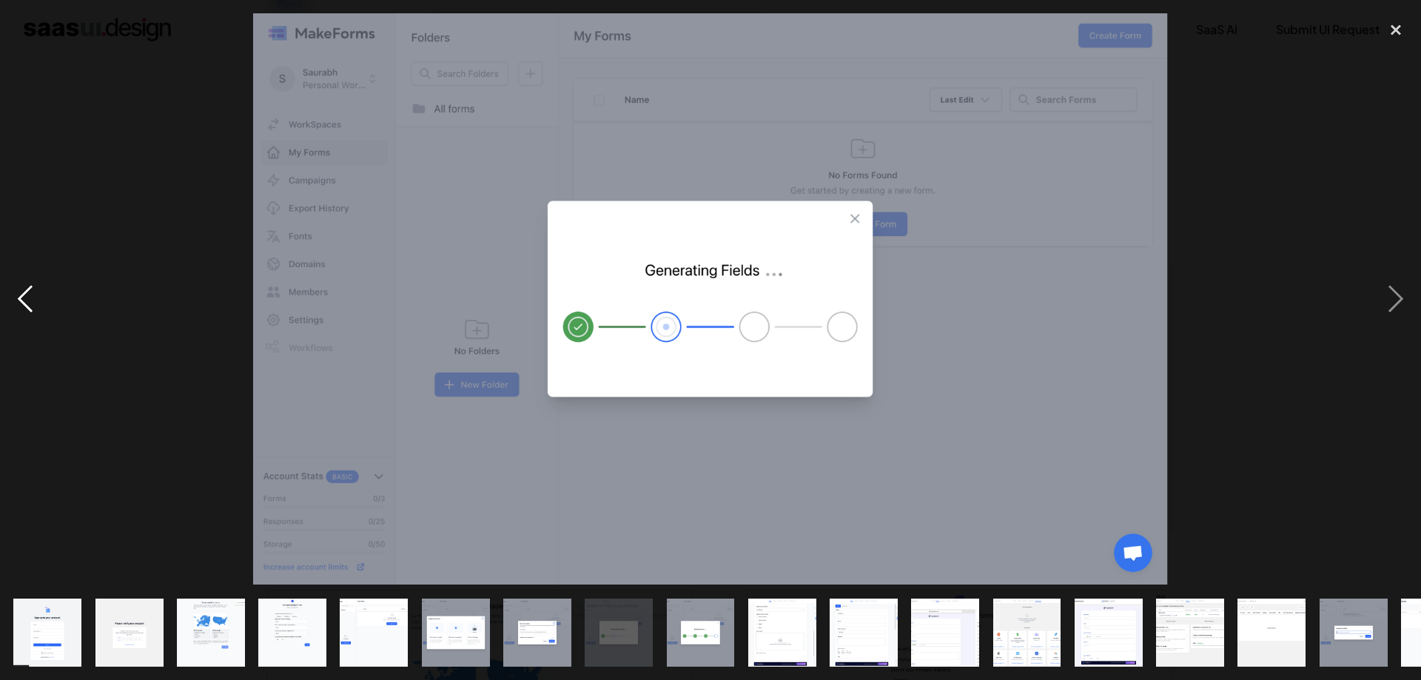
click at [25, 303] on div "previous image" at bounding box center [25, 298] width 50 height 571
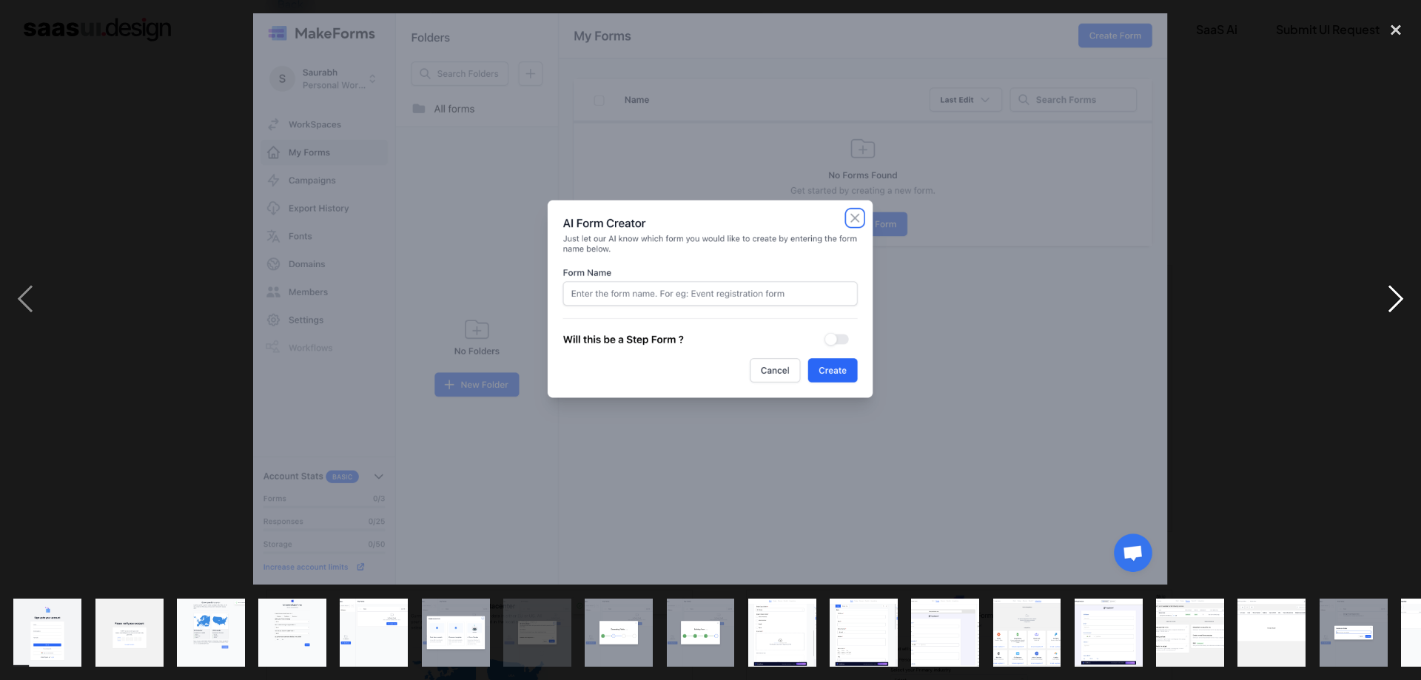
click at [1400, 306] on div "next image" at bounding box center [1395, 298] width 50 height 571
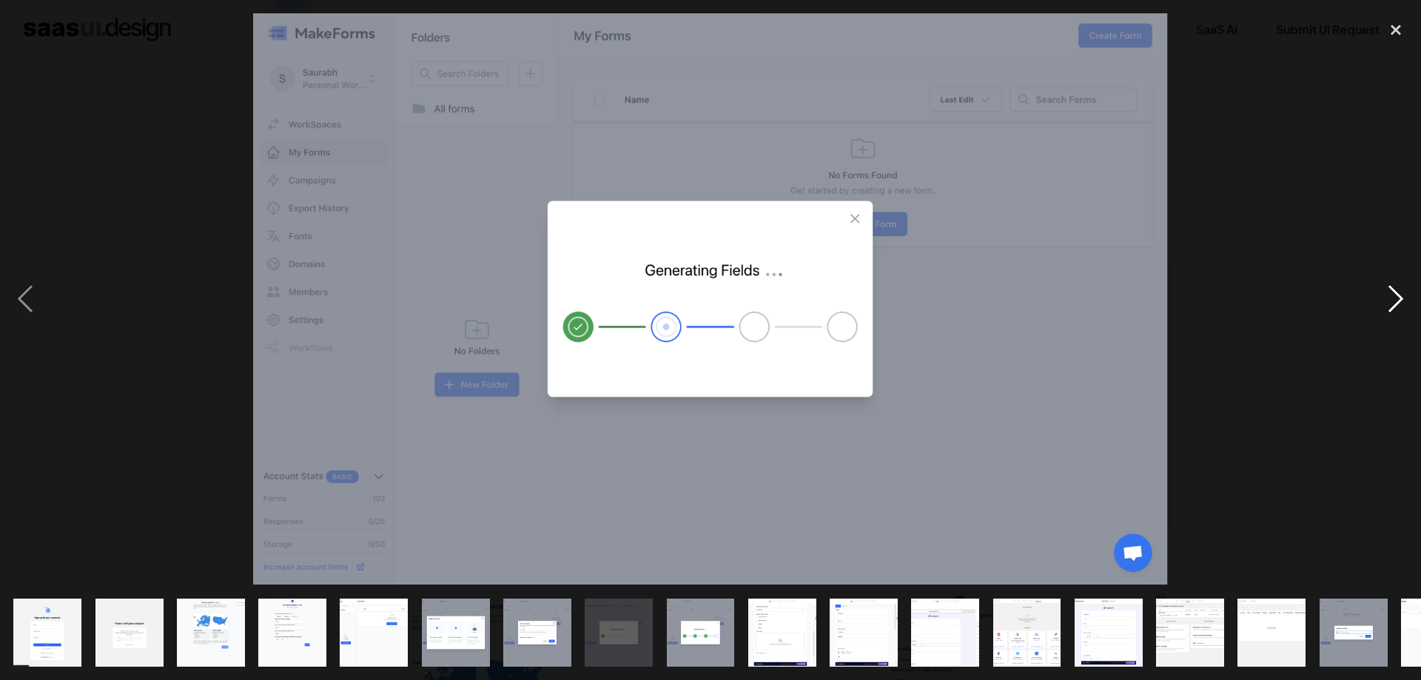
click at [1400, 306] on div "next image" at bounding box center [1395, 298] width 50 height 571
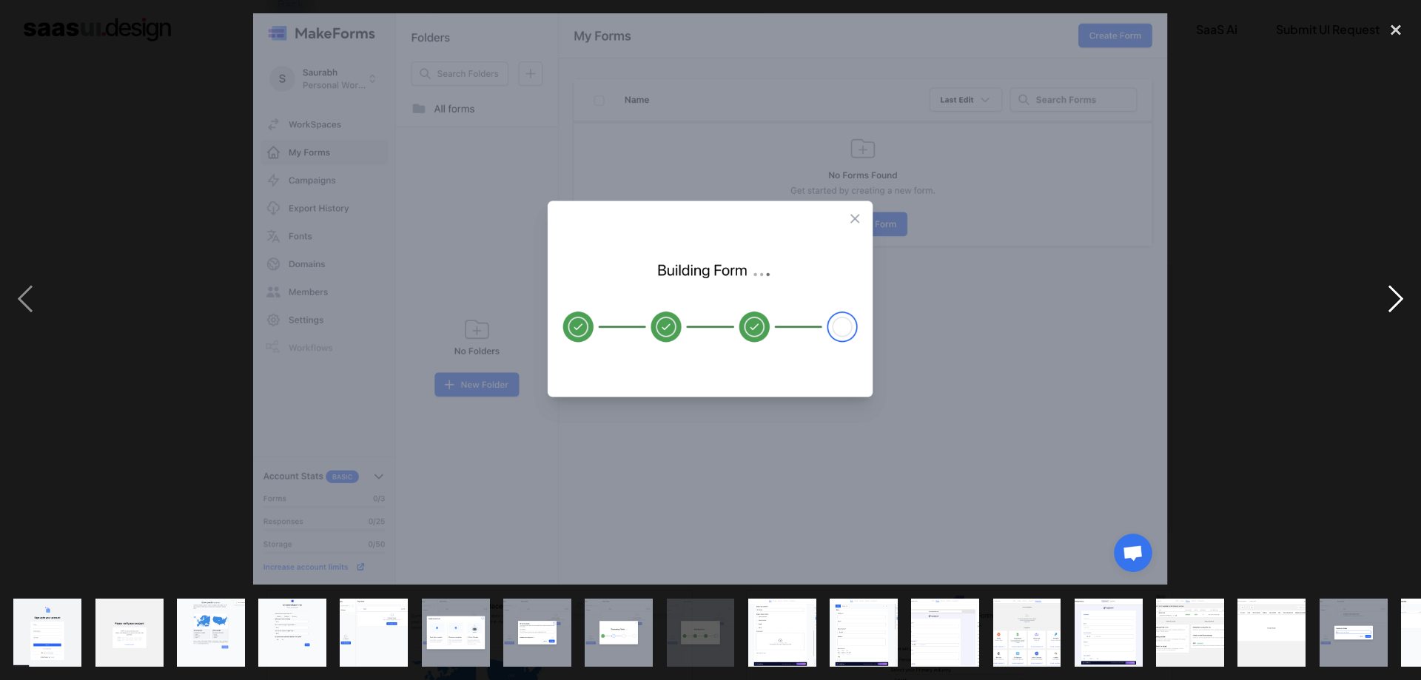
click at [1400, 306] on div "next image" at bounding box center [1395, 298] width 50 height 571
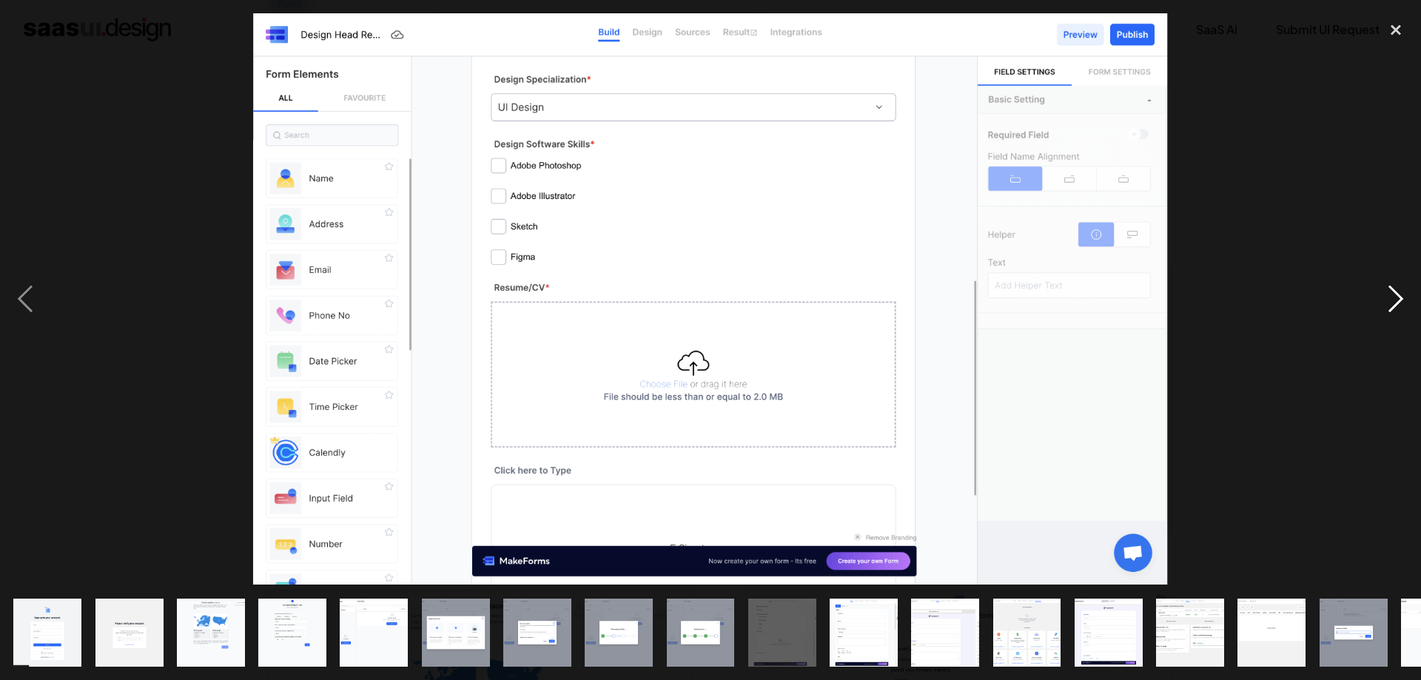
click at [1400, 306] on div "next image" at bounding box center [1395, 298] width 50 height 571
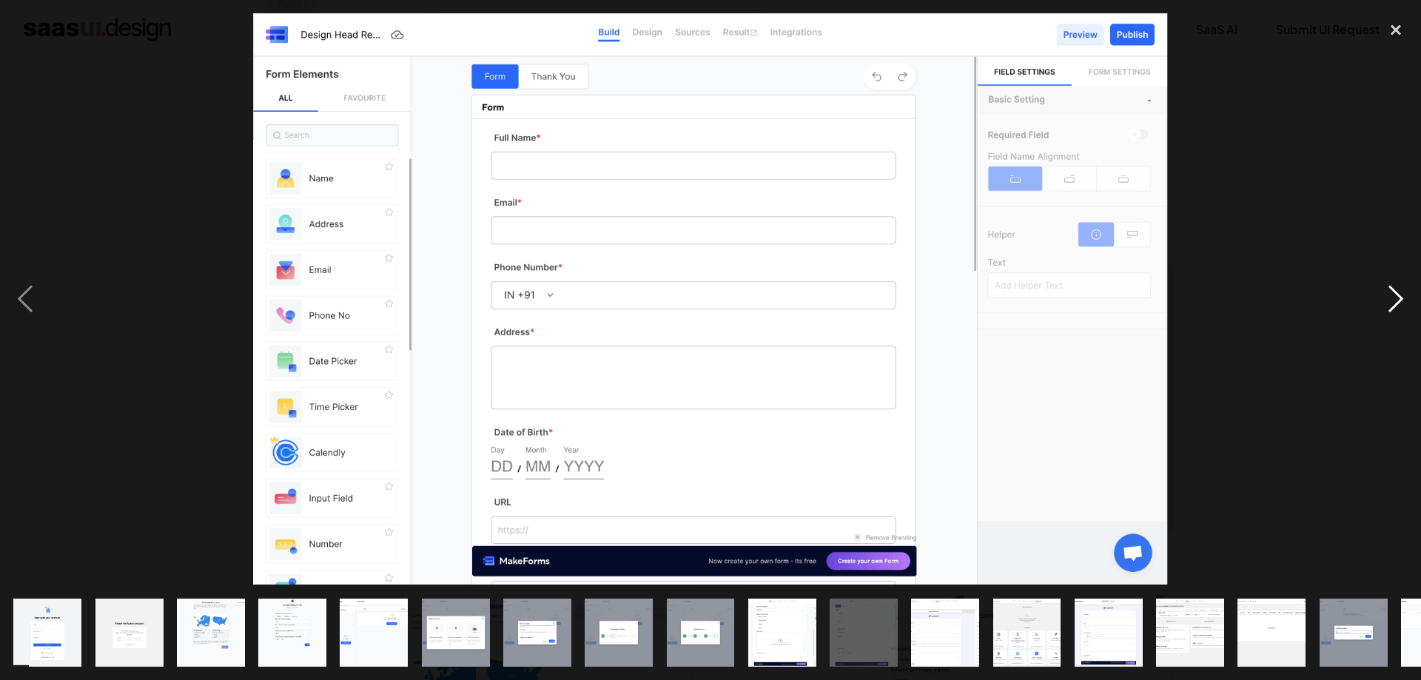
click at [1400, 306] on div "next image" at bounding box center [1395, 298] width 50 height 571
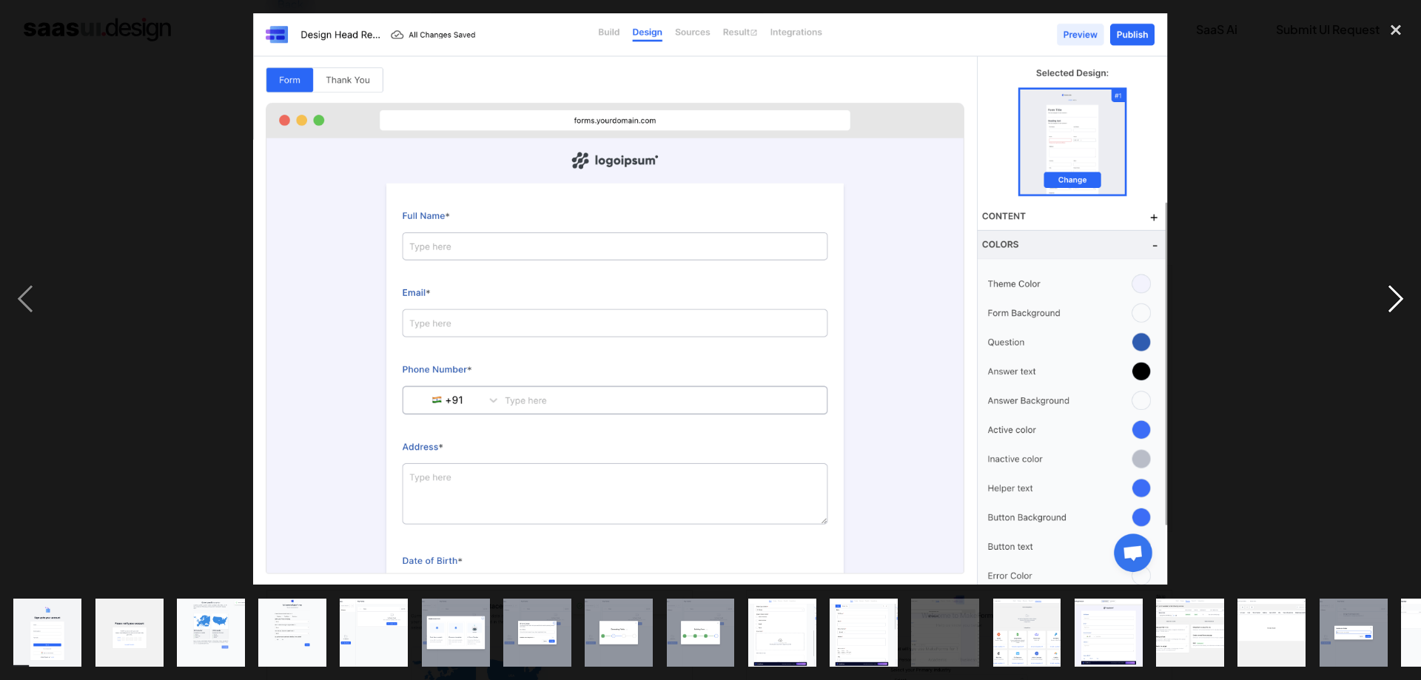
click at [1400, 306] on div "next image" at bounding box center [1395, 298] width 50 height 571
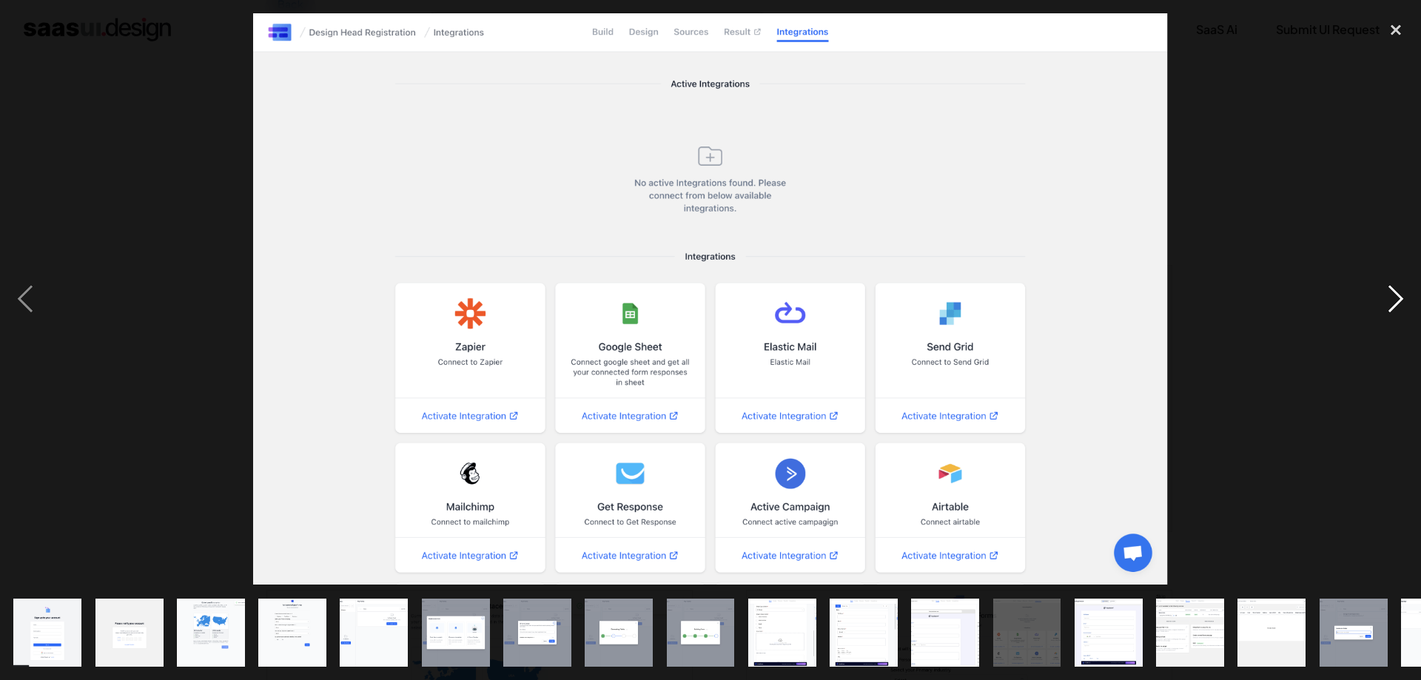
click at [1400, 306] on div "next image" at bounding box center [1395, 298] width 50 height 571
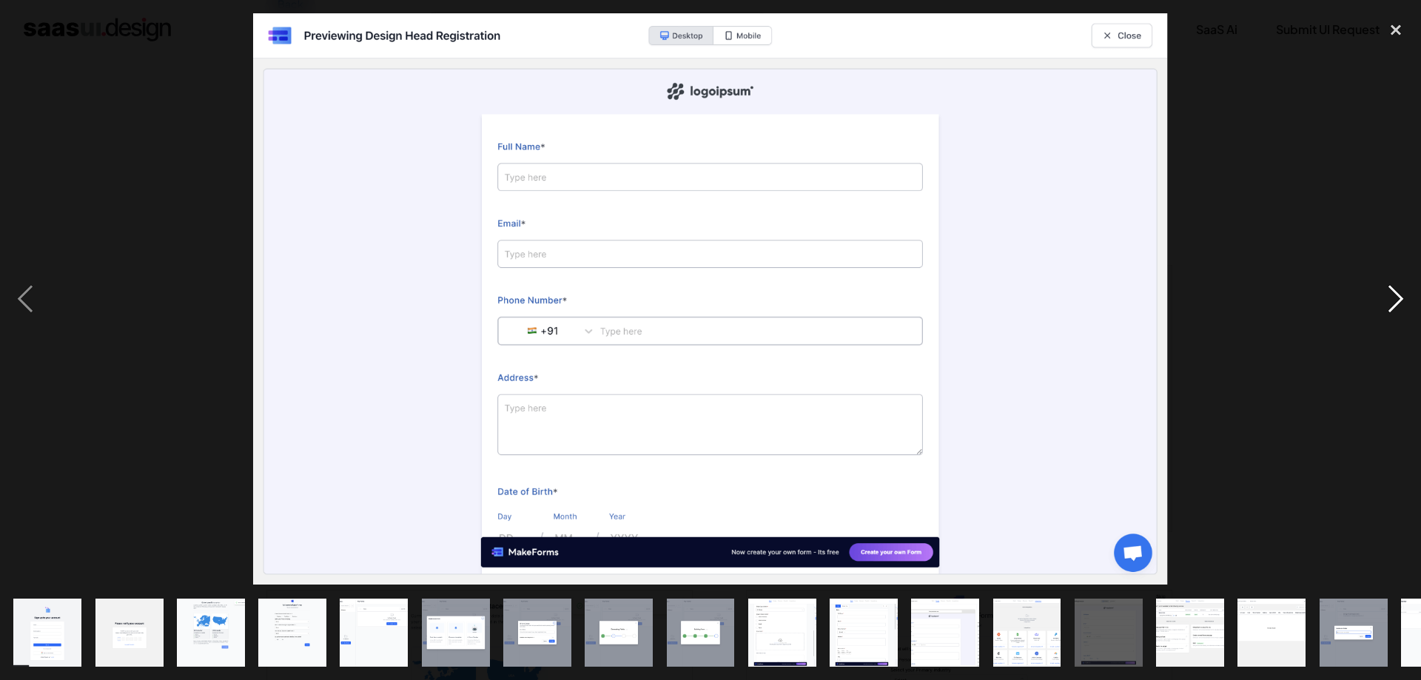
click at [1400, 306] on div "next image" at bounding box center [1395, 298] width 50 height 571
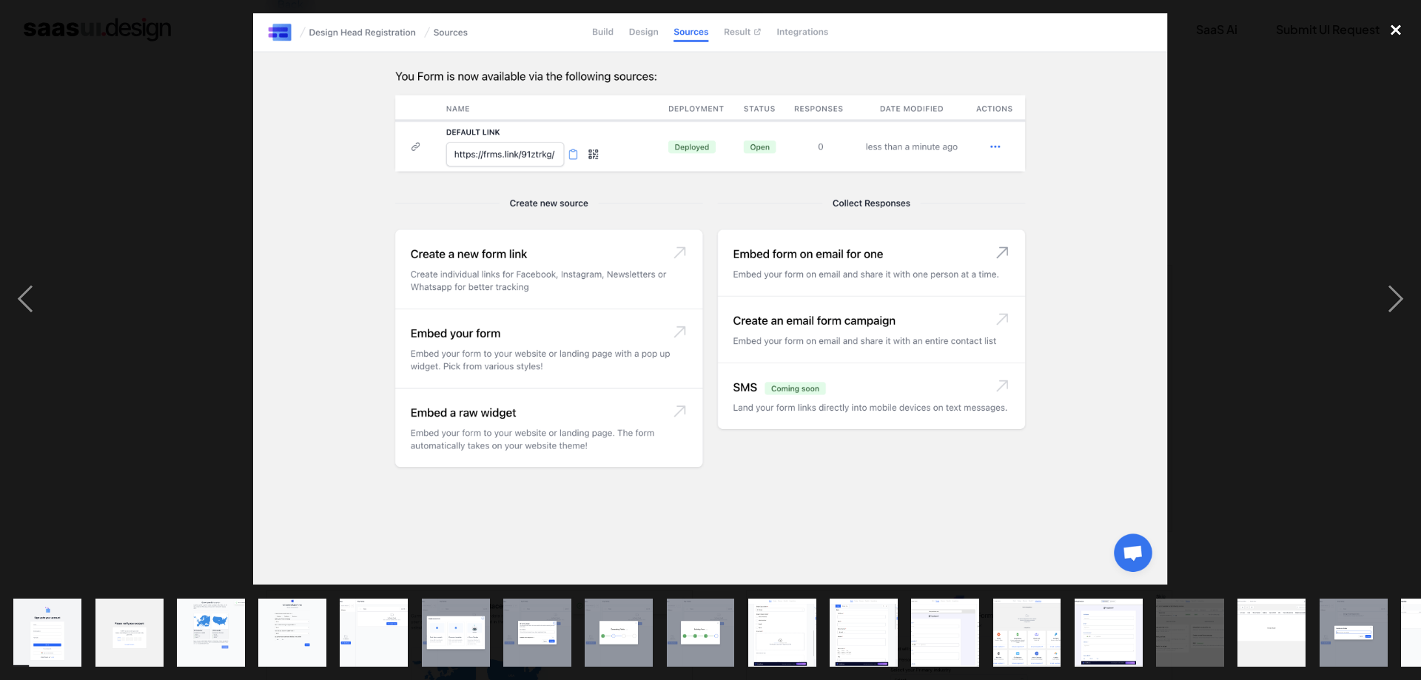
click at [1401, 37] on div "close lightbox" at bounding box center [1395, 29] width 50 height 33
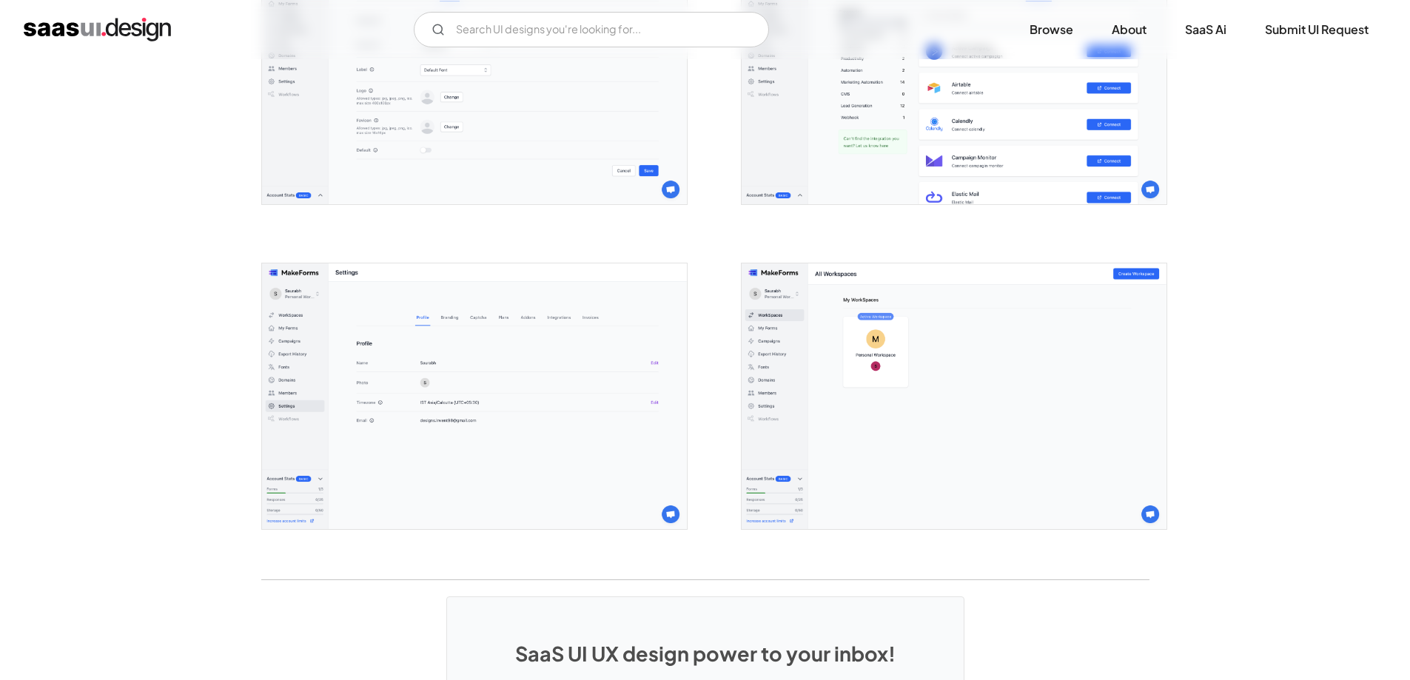
scroll to position [3661, 0]
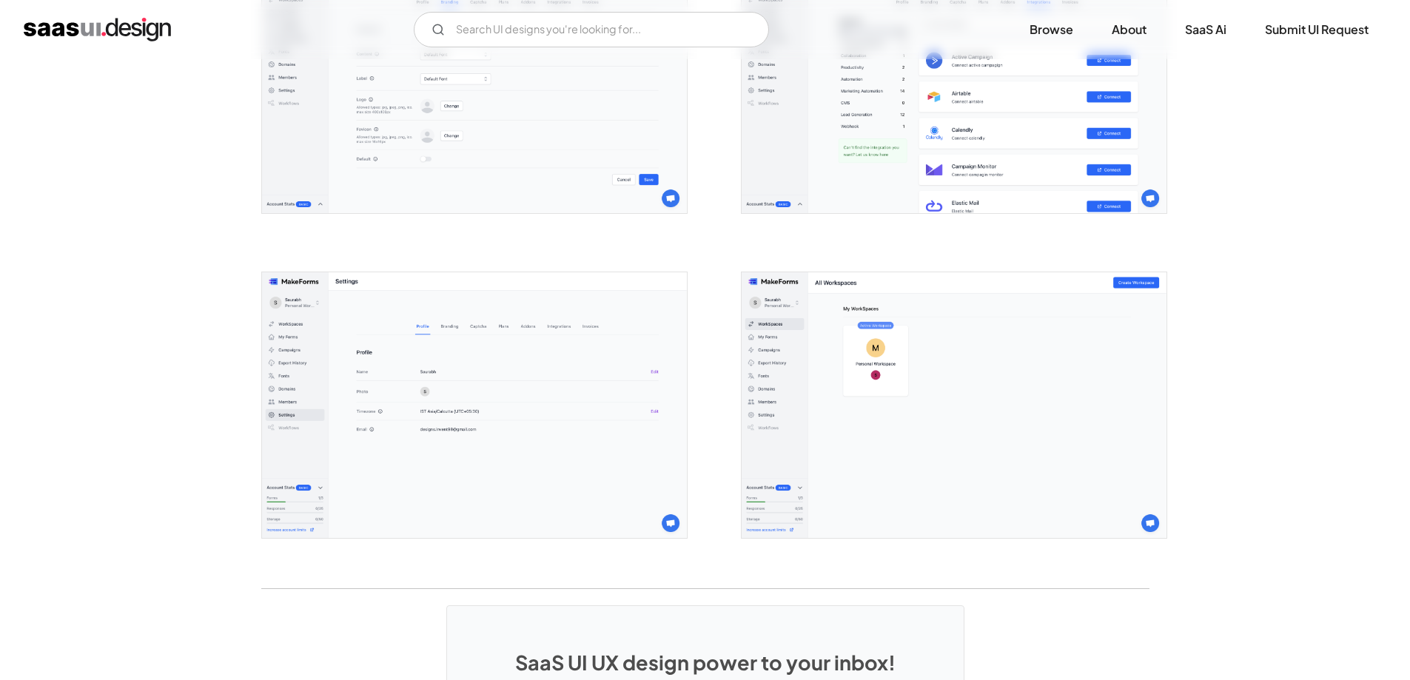
click at [119, 36] on img "home" at bounding box center [97, 30] width 147 height 24
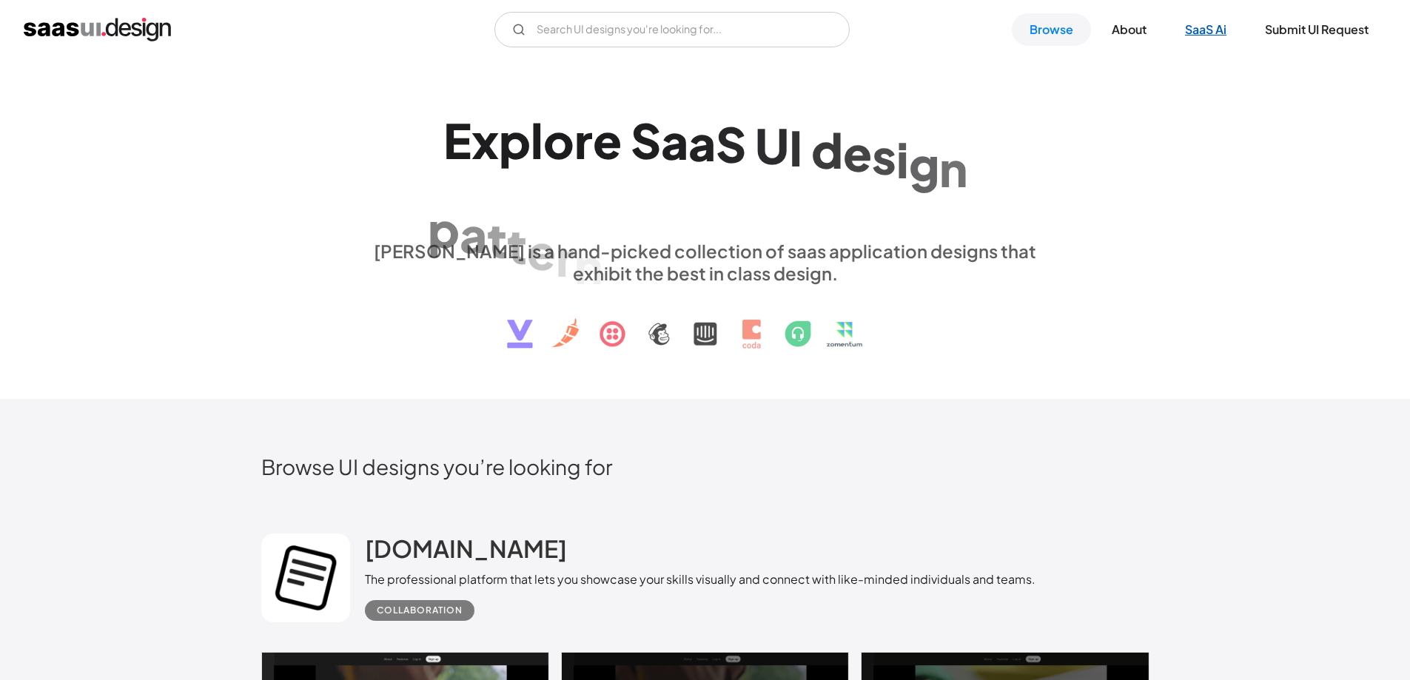
click at [1178, 23] on link "SaaS Ai" at bounding box center [1205, 29] width 77 height 33
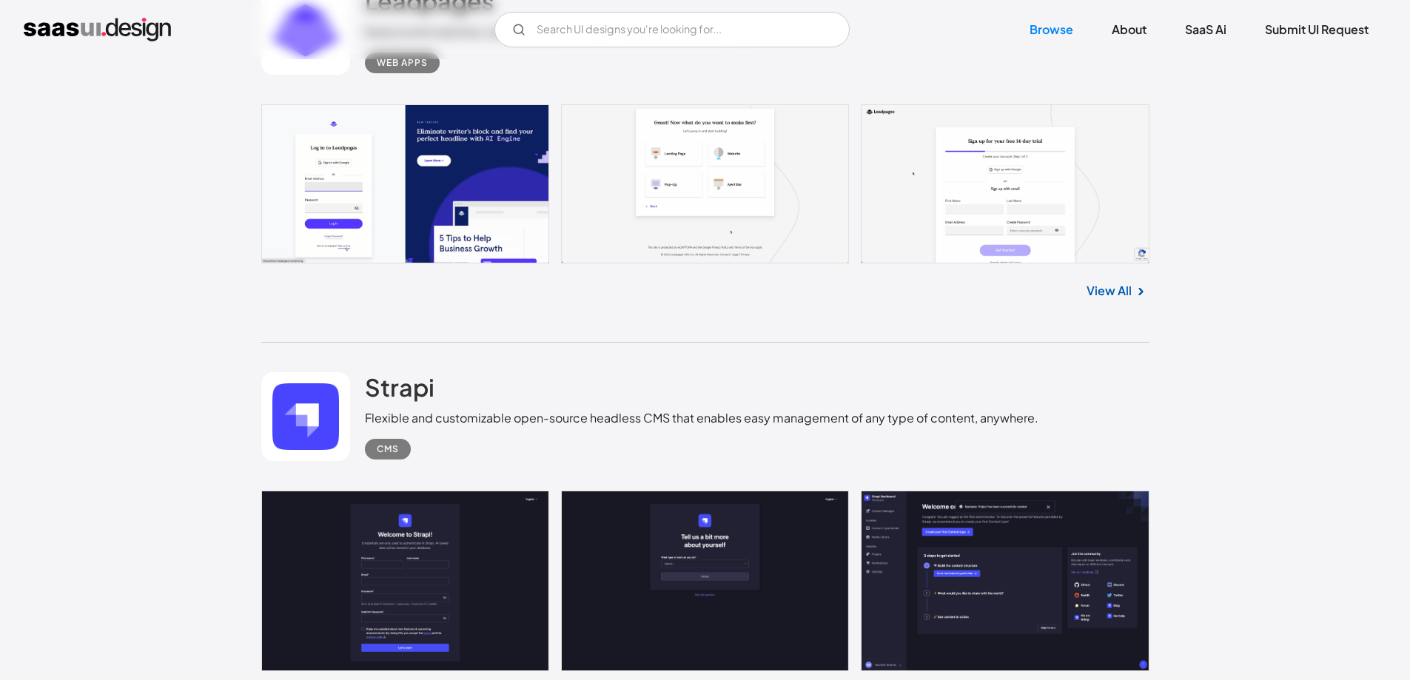
scroll to position [29550, 0]
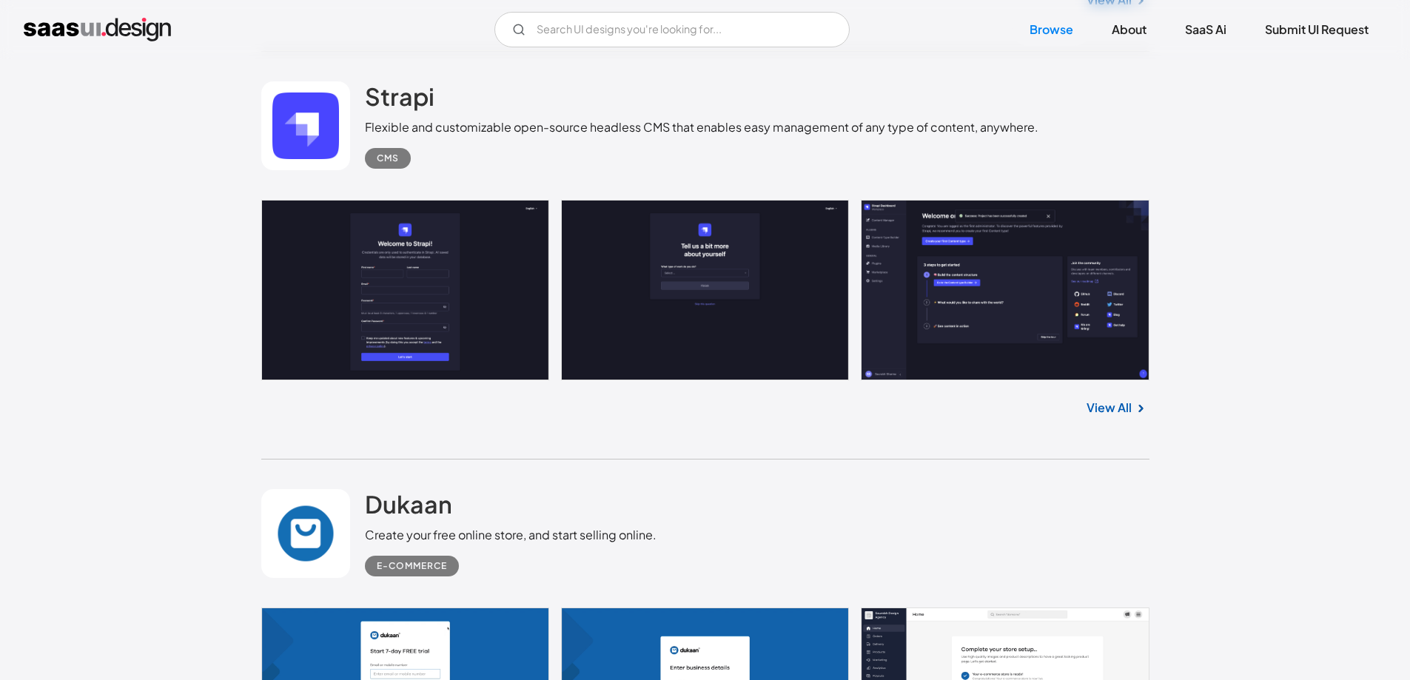
click at [457, 289] on link at bounding box center [705, 290] width 888 height 181
click at [1054, 608] on link at bounding box center [705, 690] width 888 height 165
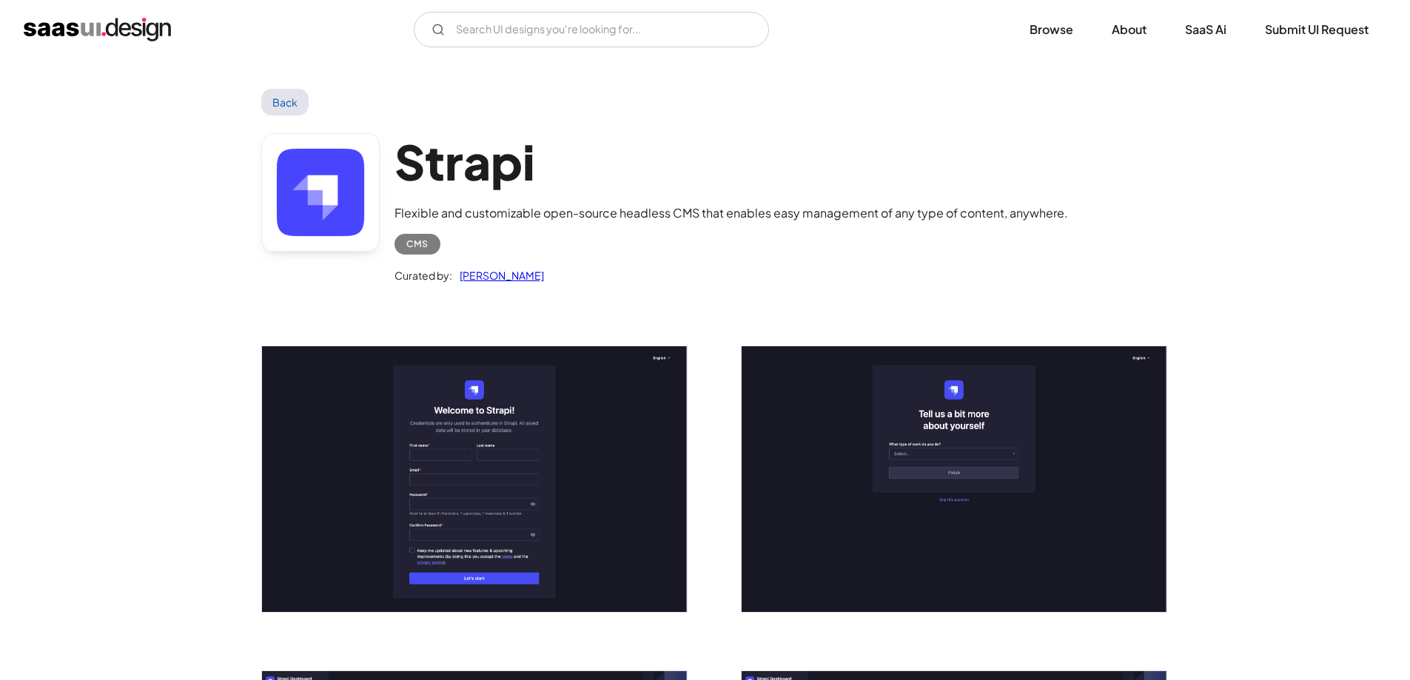
click at [521, 417] on img "open lightbox" at bounding box center [474, 479] width 425 height 266
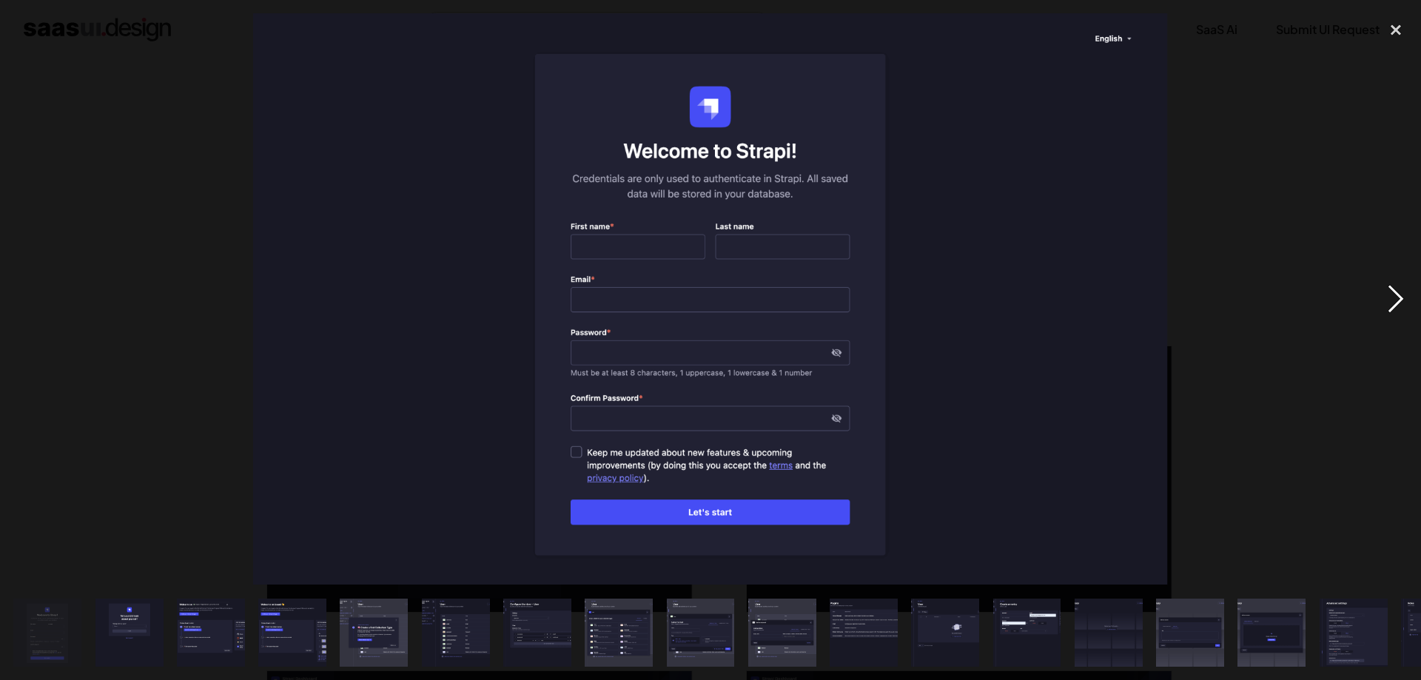
click at [1390, 302] on div "next image" at bounding box center [1395, 298] width 50 height 571
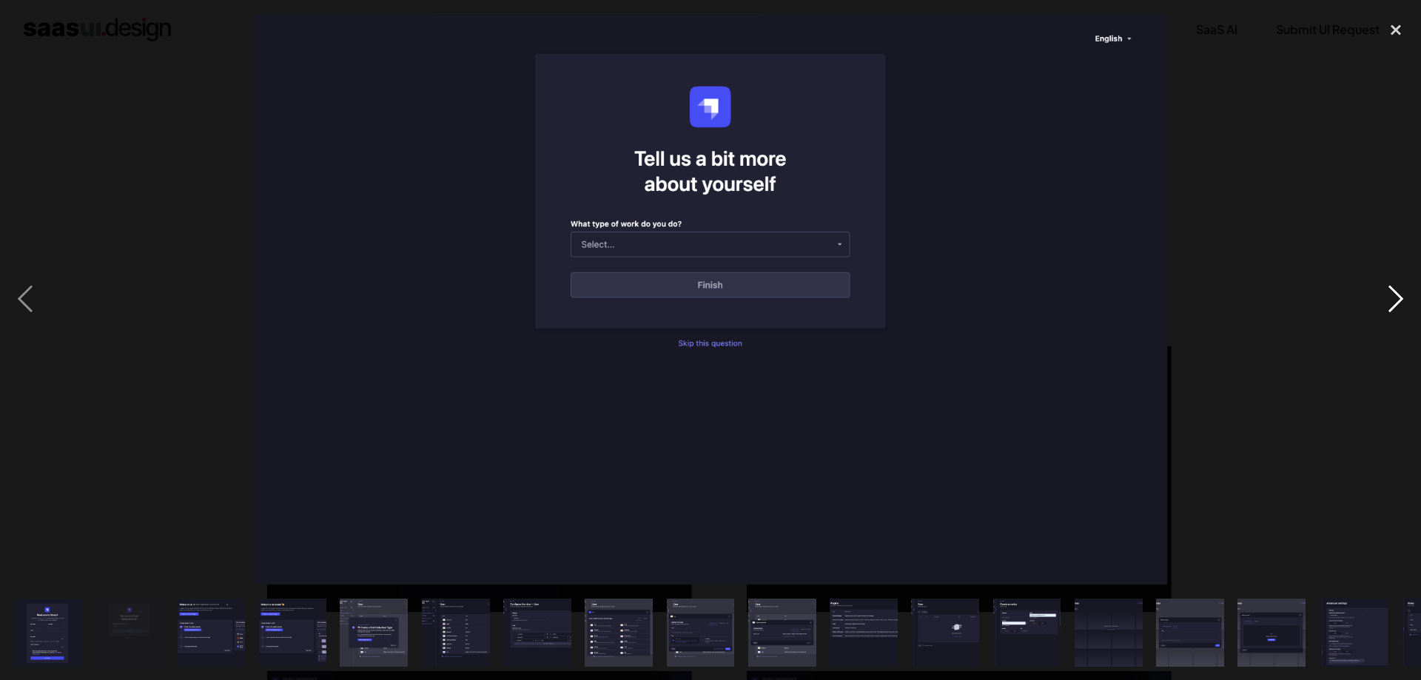
click at [1390, 302] on div "next image" at bounding box center [1395, 298] width 50 height 571
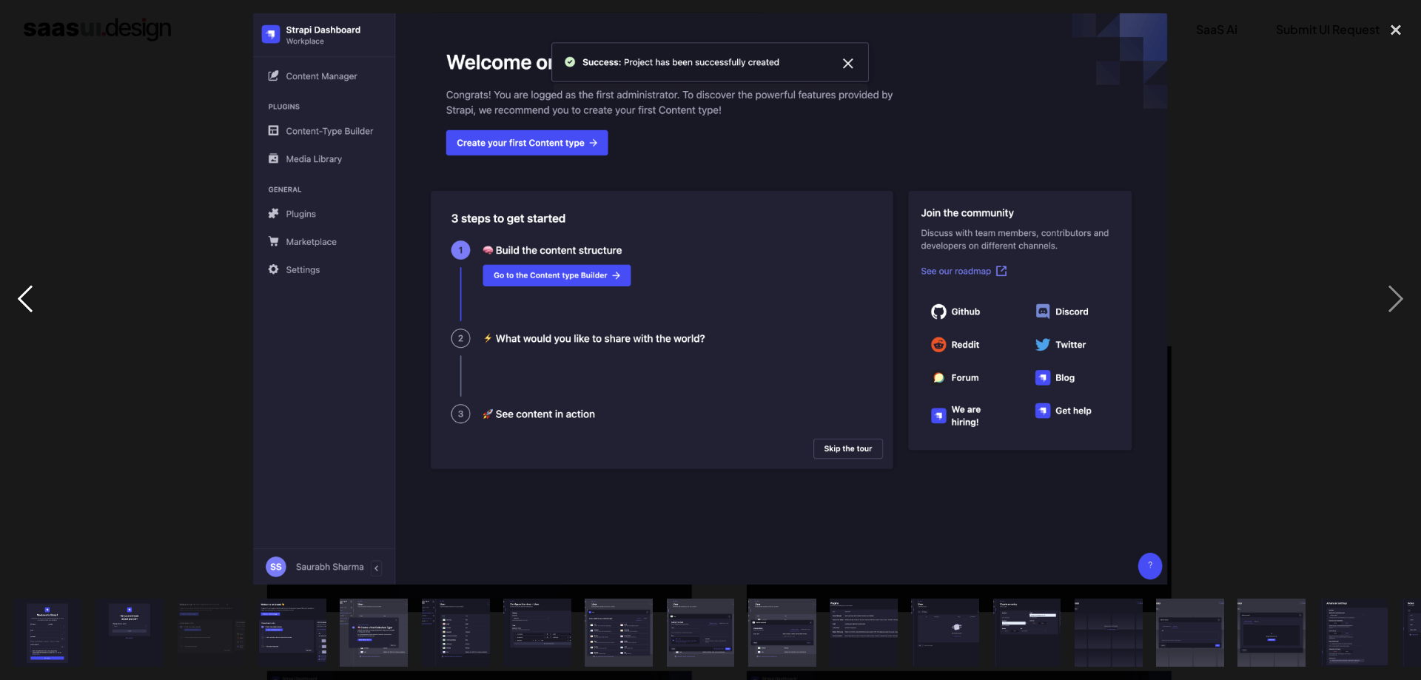
click at [32, 311] on div "previous image" at bounding box center [25, 298] width 50 height 571
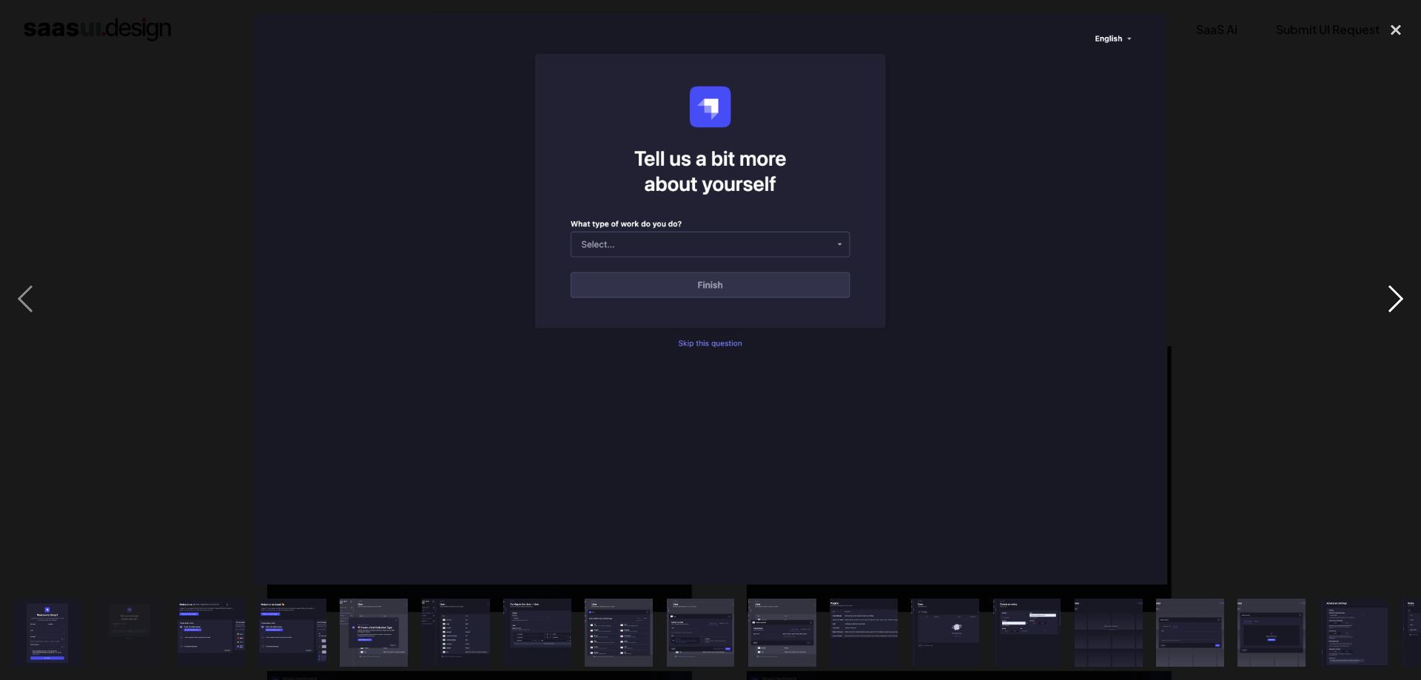
click at [1393, 306] on div "next image" at bounding box center [1395, 298] width 50 height 571
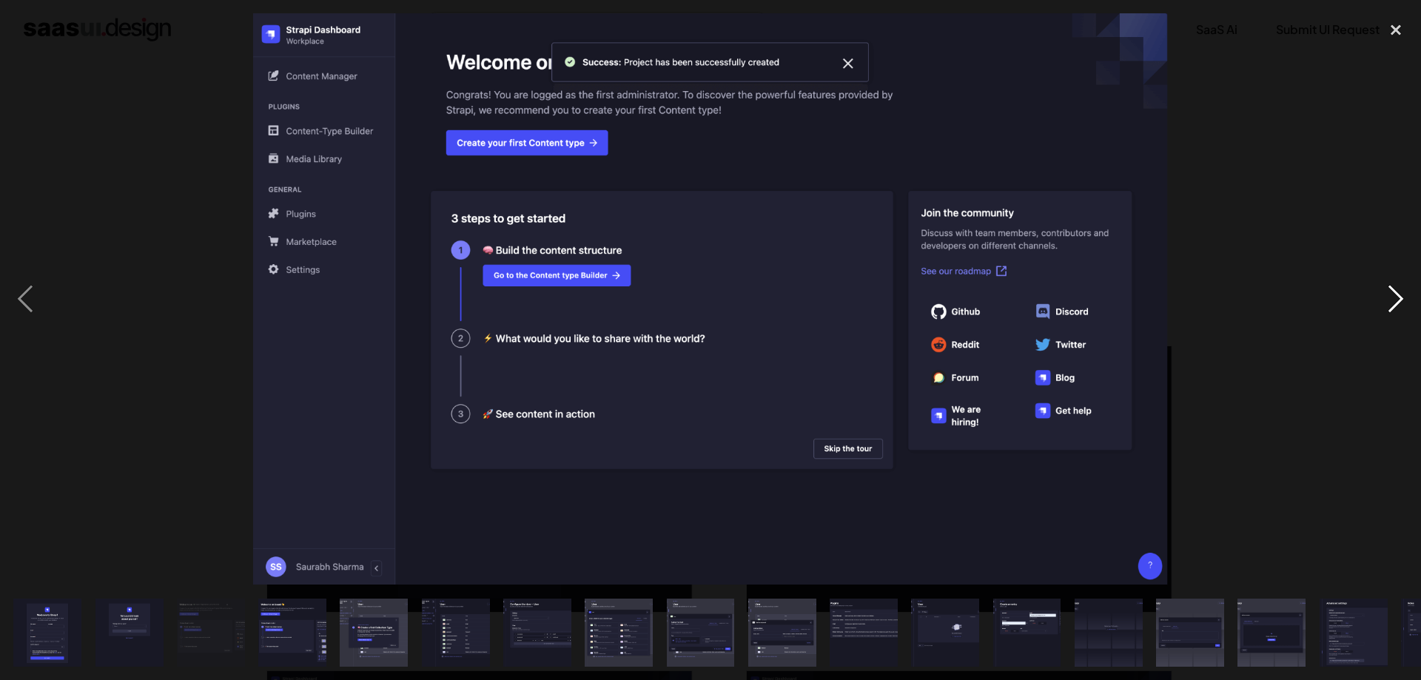
click at [1408, 295] on div "next image" at bounding box center [1395, 298] width 50 height 571
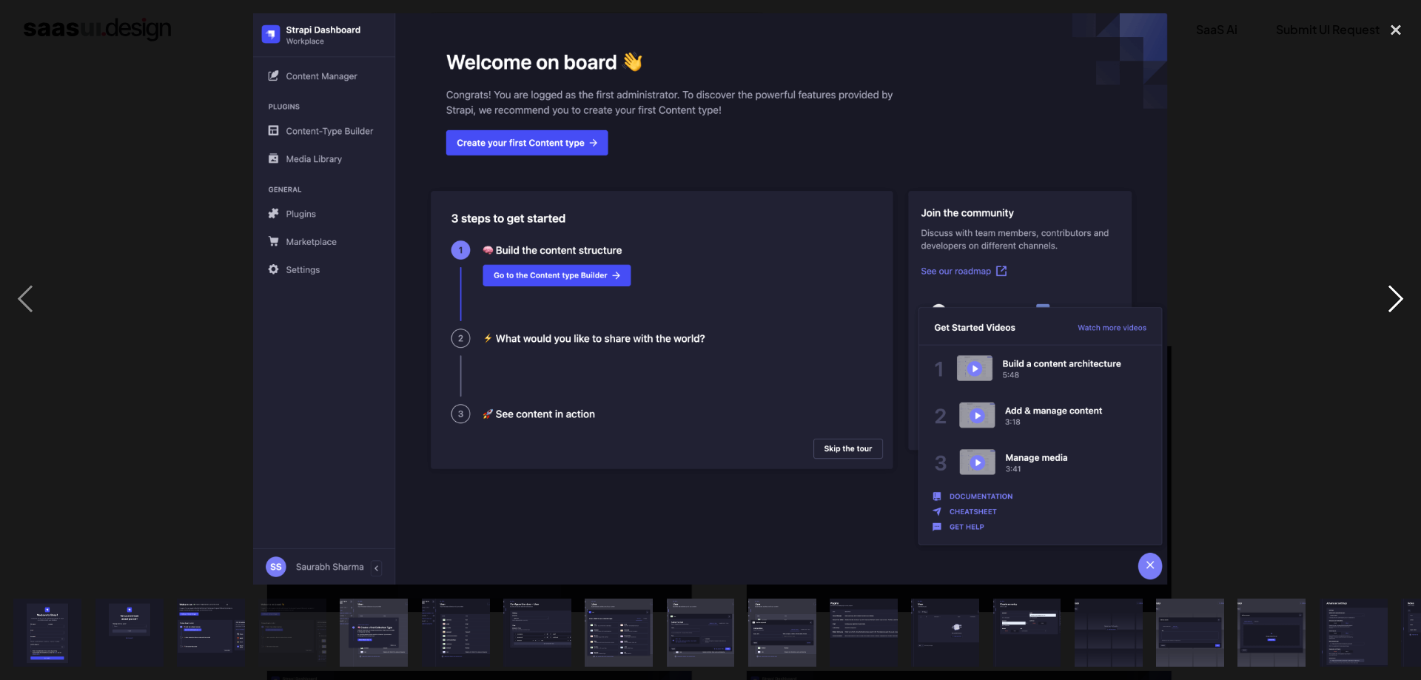
click at [1408, 295] on div "next image" at bounding box center [1395, 298] width 50 height 571
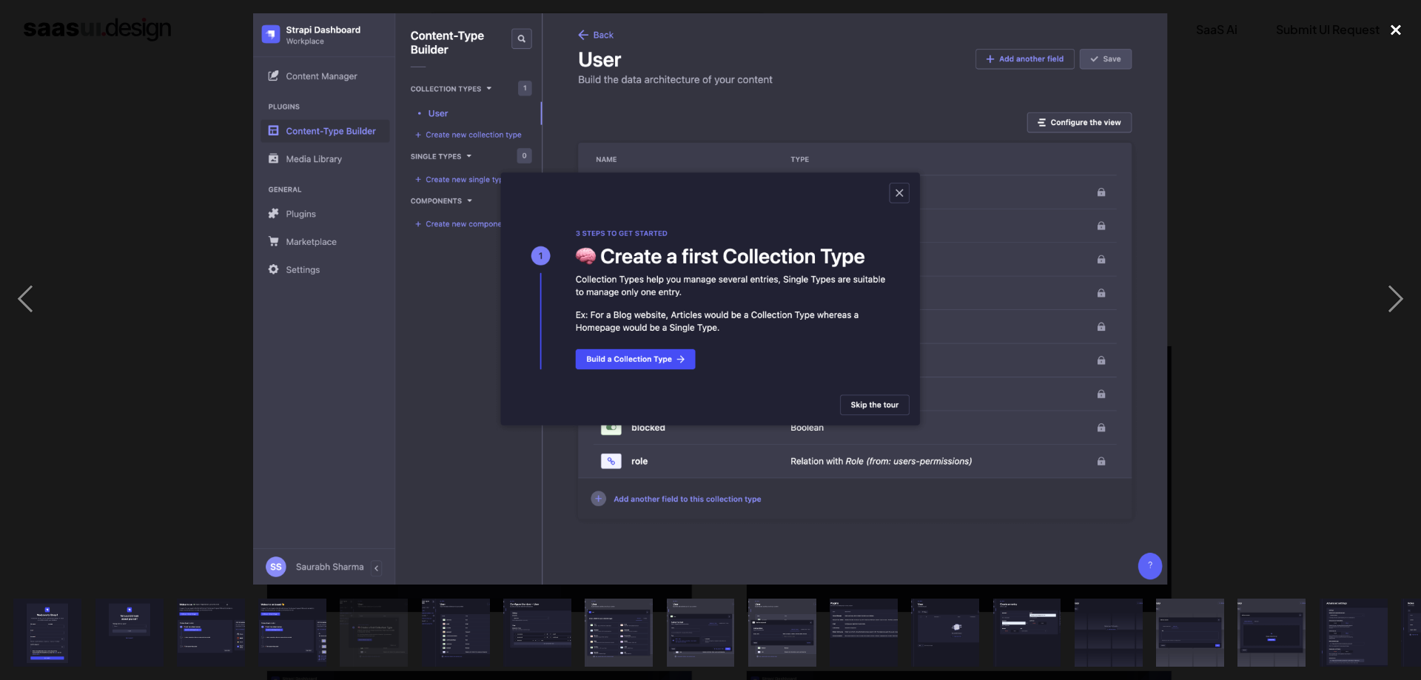
click at [1387, 40] on div "close lightbox" at bounding box center [1395, 29] width 50 height 33
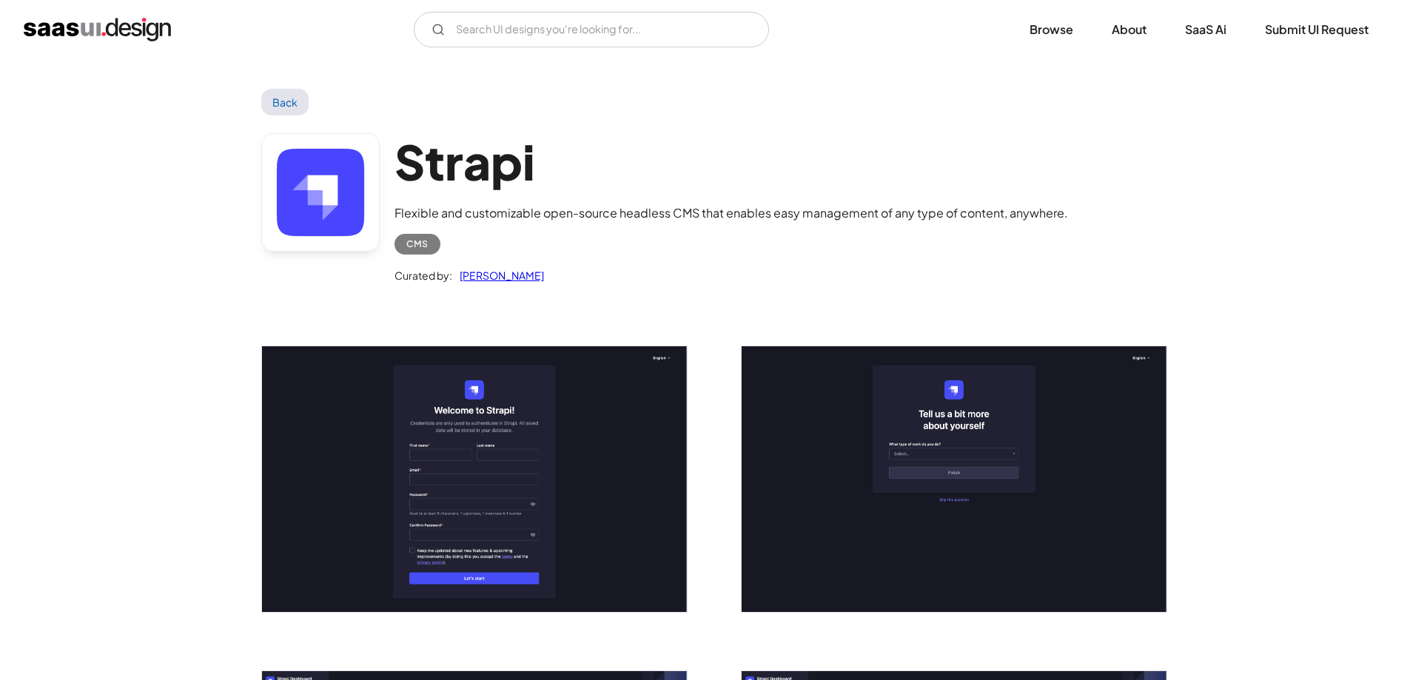
click at [297, 98] on link "Back" at bounding box center [285, 102] width 48 height 27
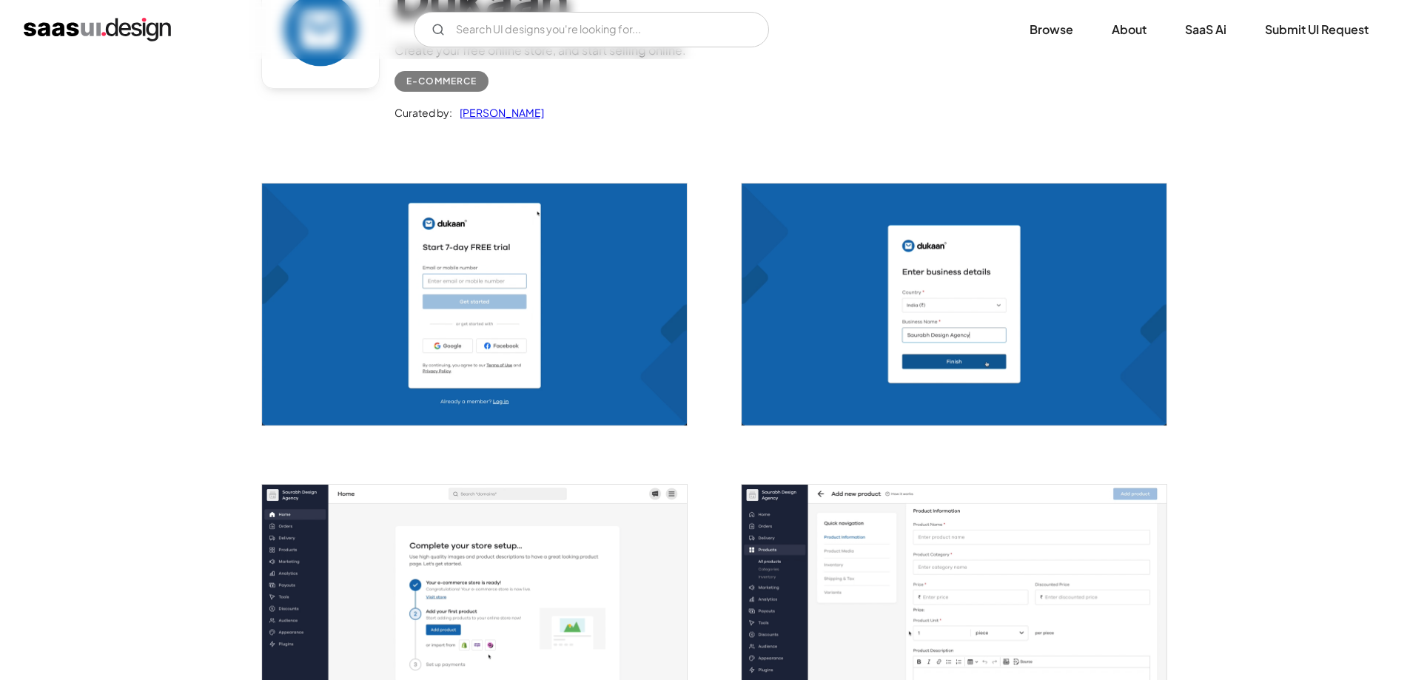
scroll to position [296, 0]
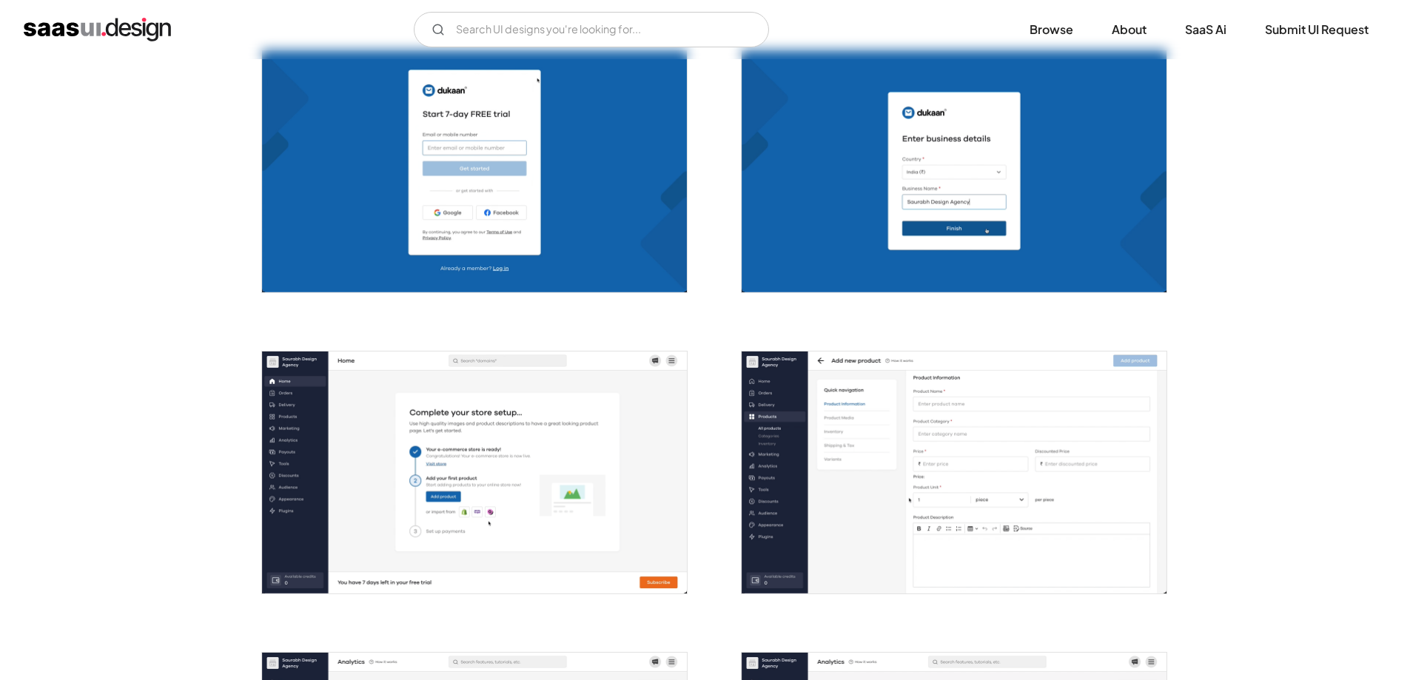
click at [441, 451] on img "open lightbox" at bounding box center [474, 472] width 425 height 242
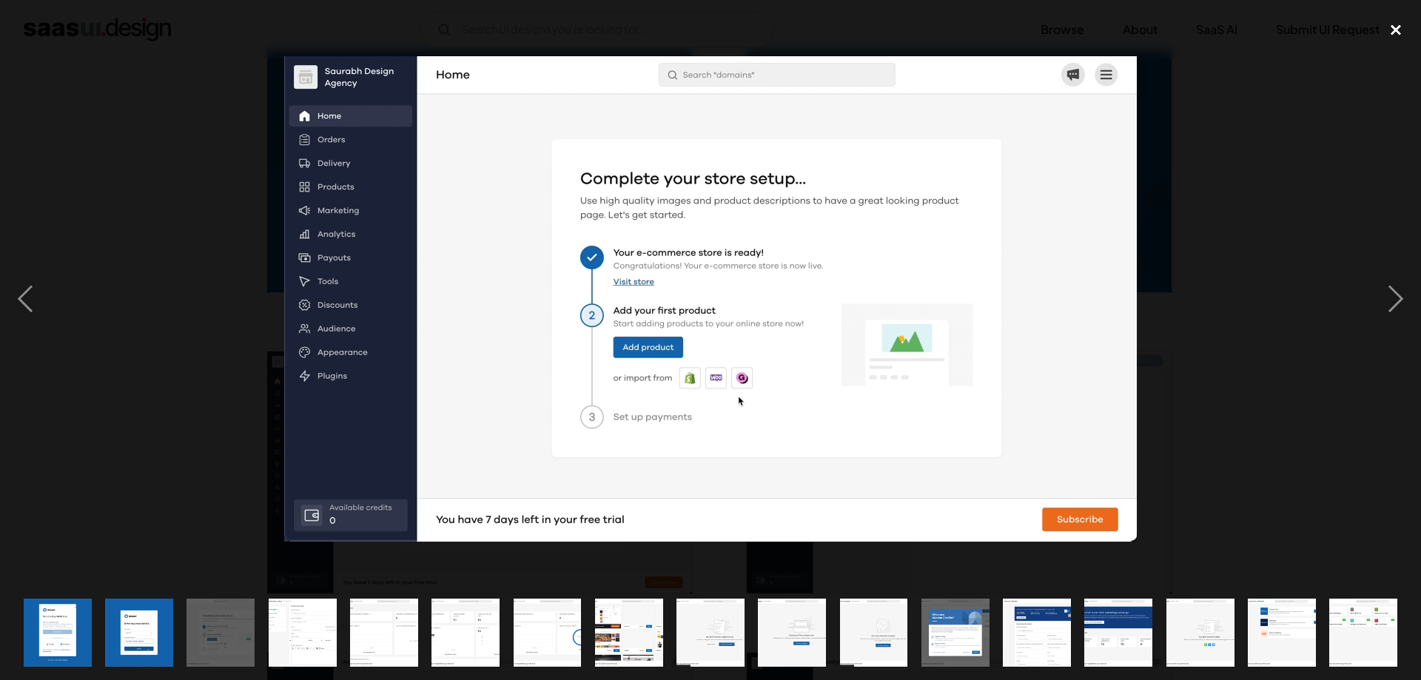
click at [1394, 18] on div "close lightbox" at bounding box center [1395, 29] width 50 height 33
